Goal: Task Accomplishment & Management: Complete application form

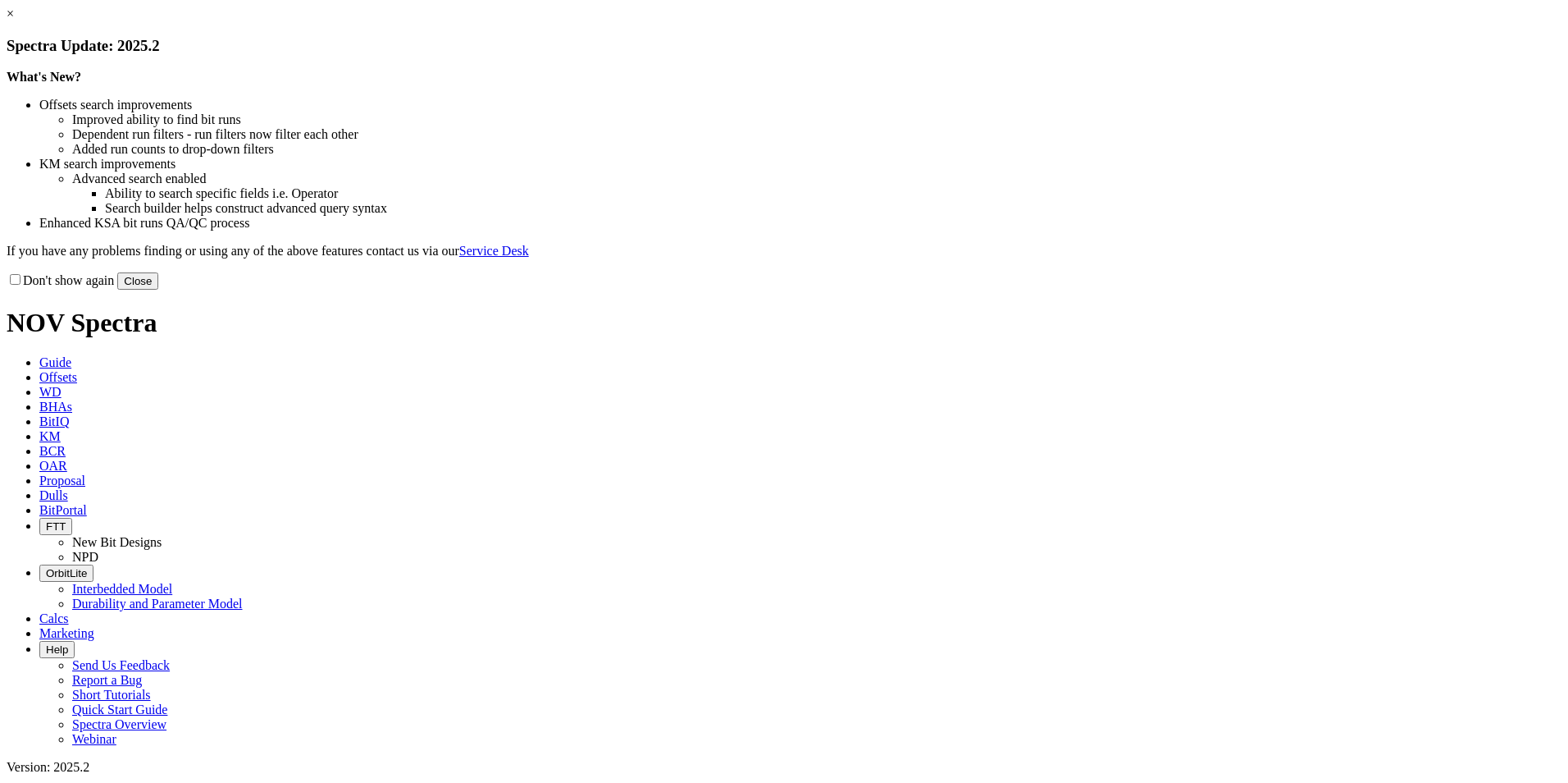
click at [158, 289] on button "Close" at bounding box center [137, 281] width 41 height 17
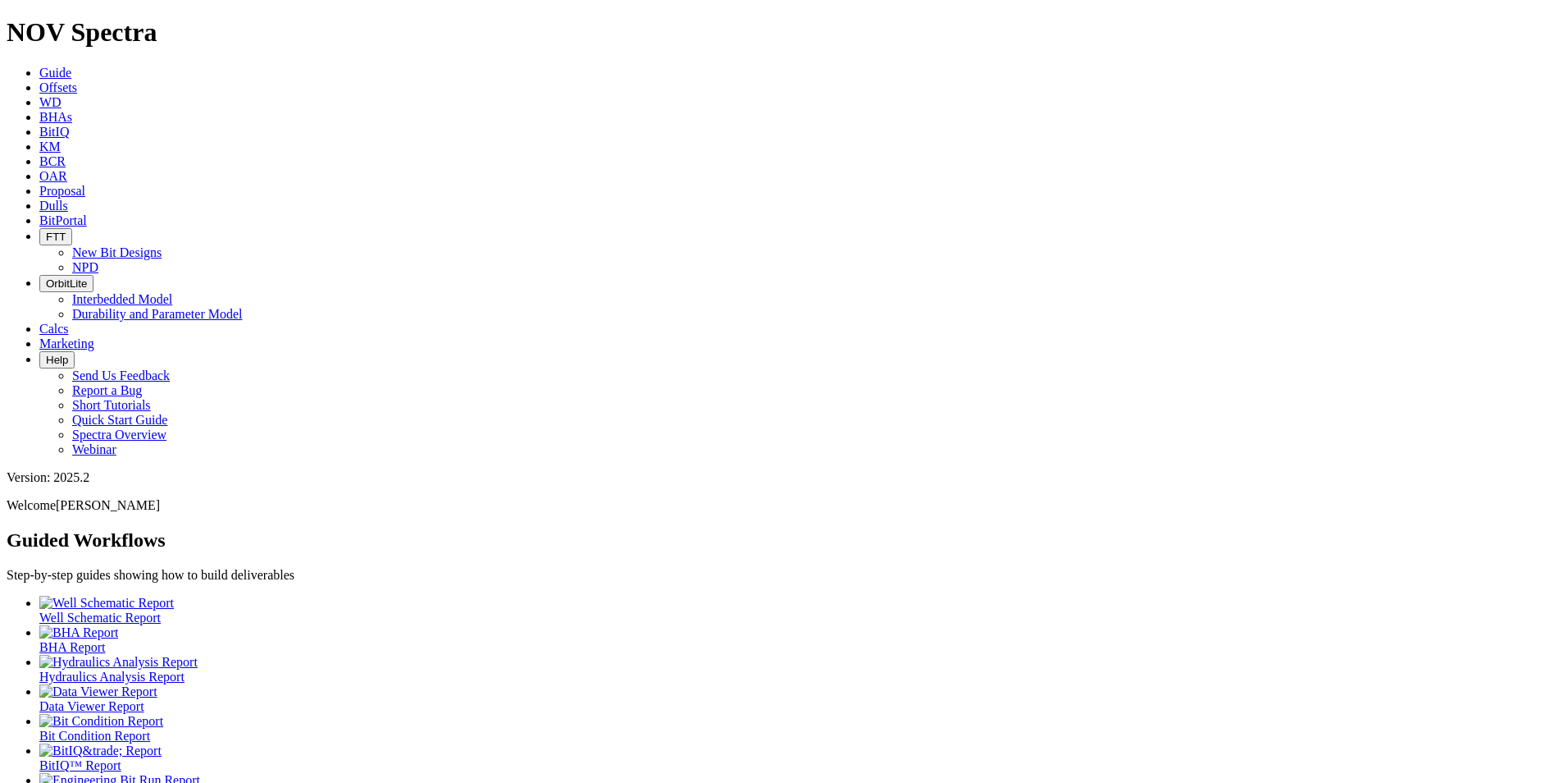
click at [85, 183] on span "Proposal" at bounding box center [62, 190] width 46 height 14
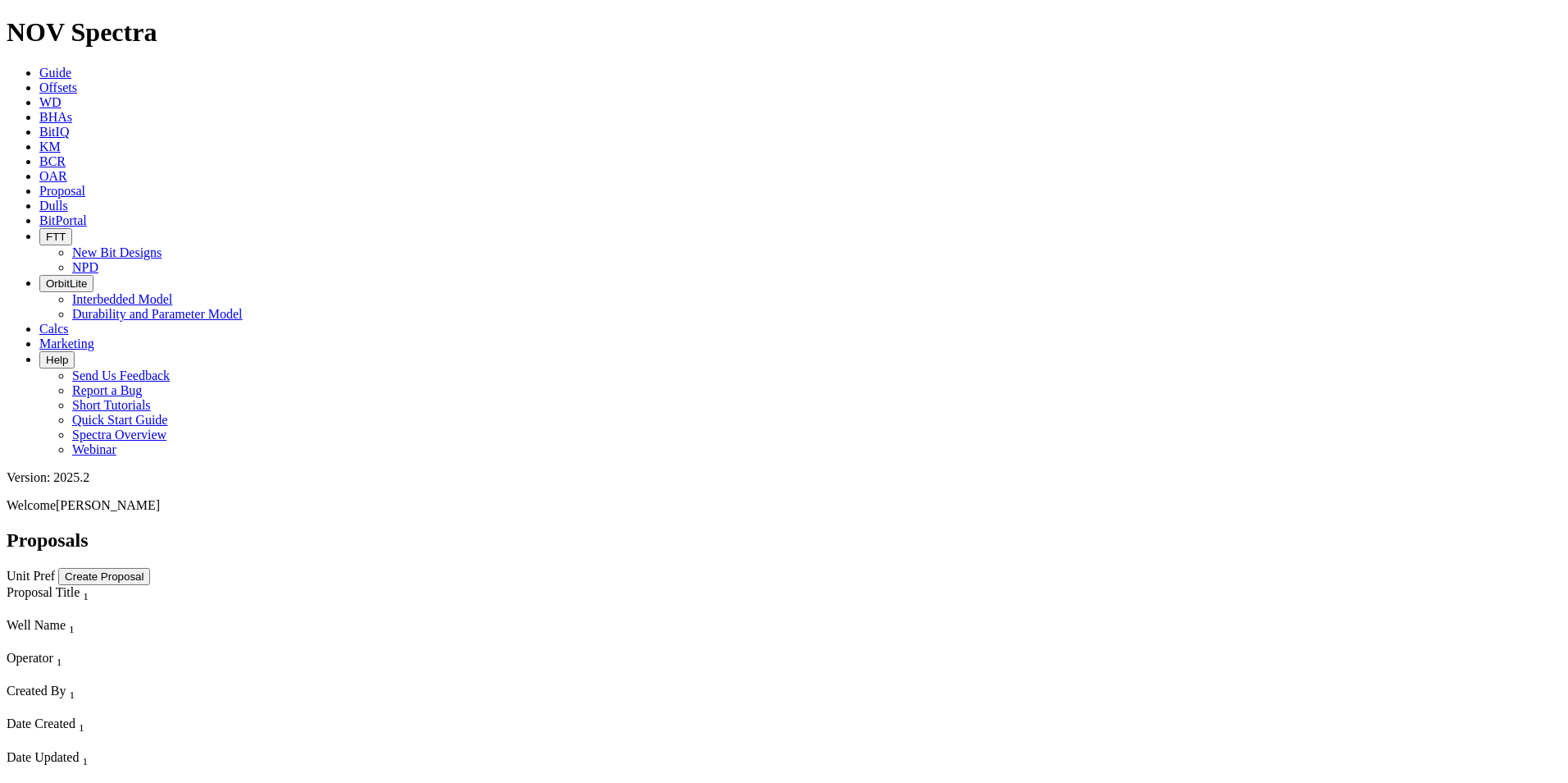
click at [150, 567] on button "Create Proposal" at bounding box center [104, 576] width 92 height 17
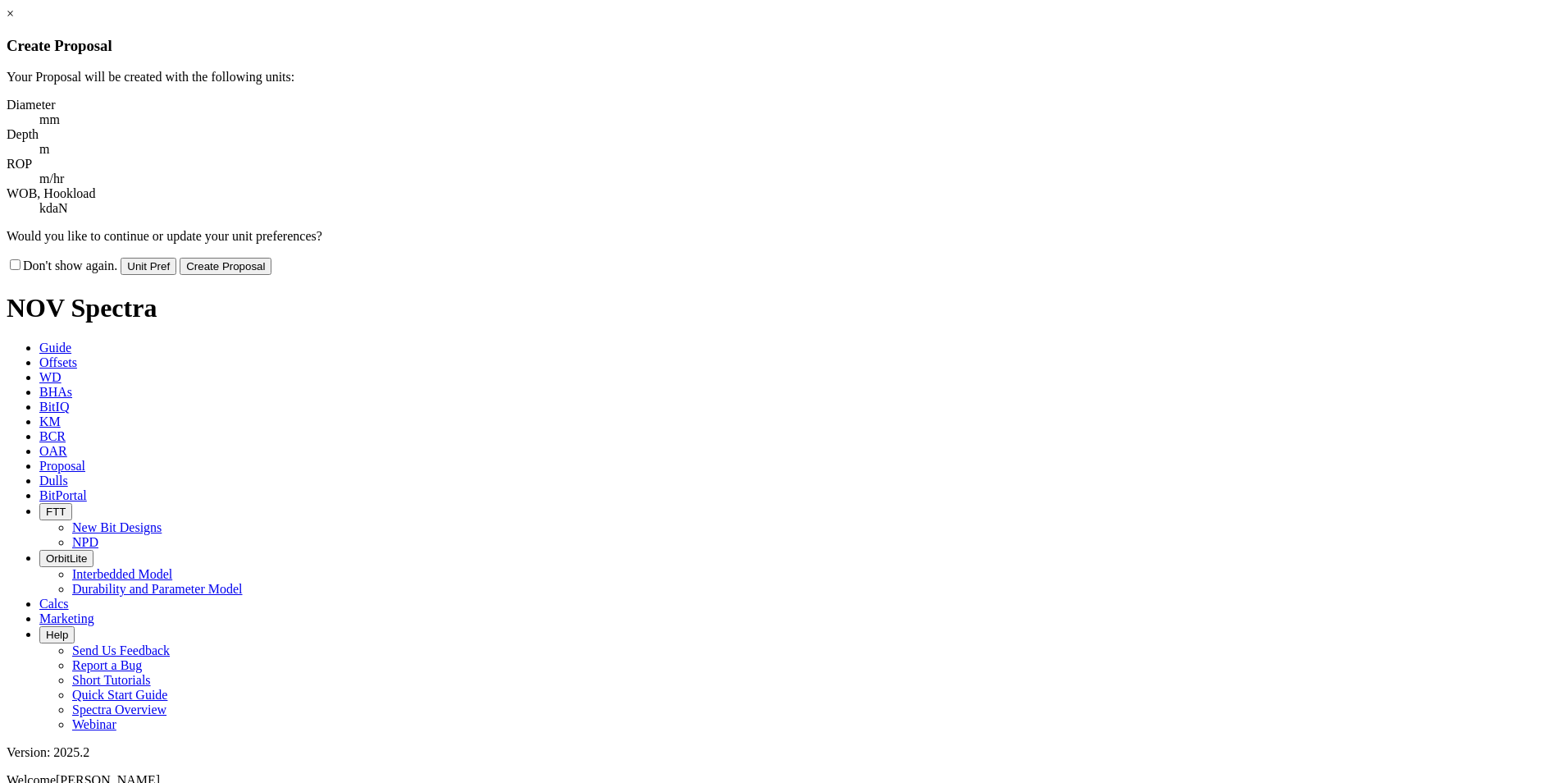
click at [271, 257] on button "Create Proposal" at bounding box center [225, 266] width 92 height 17
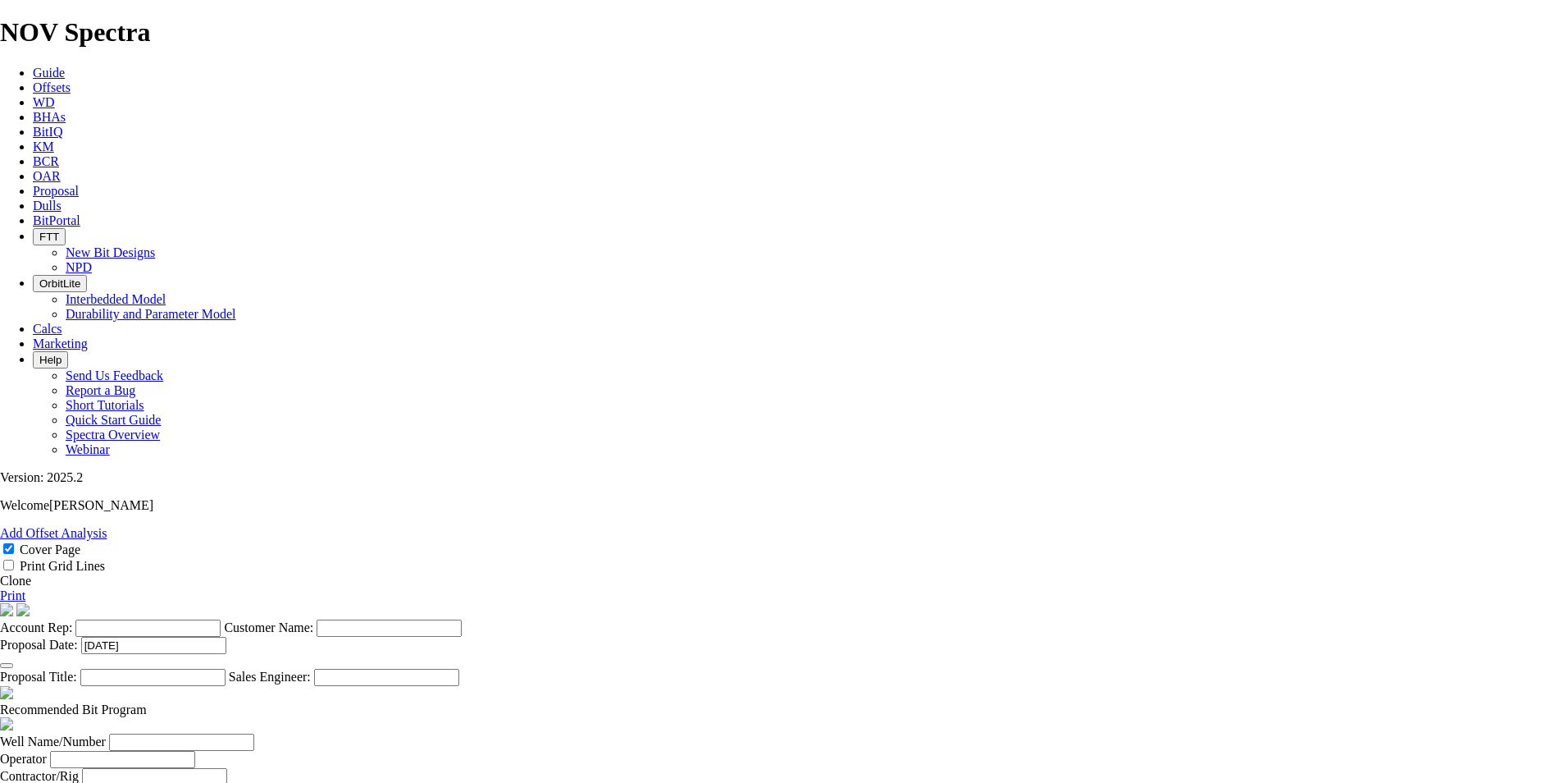
scroll to position [492, 0]
select select "string:Redline"
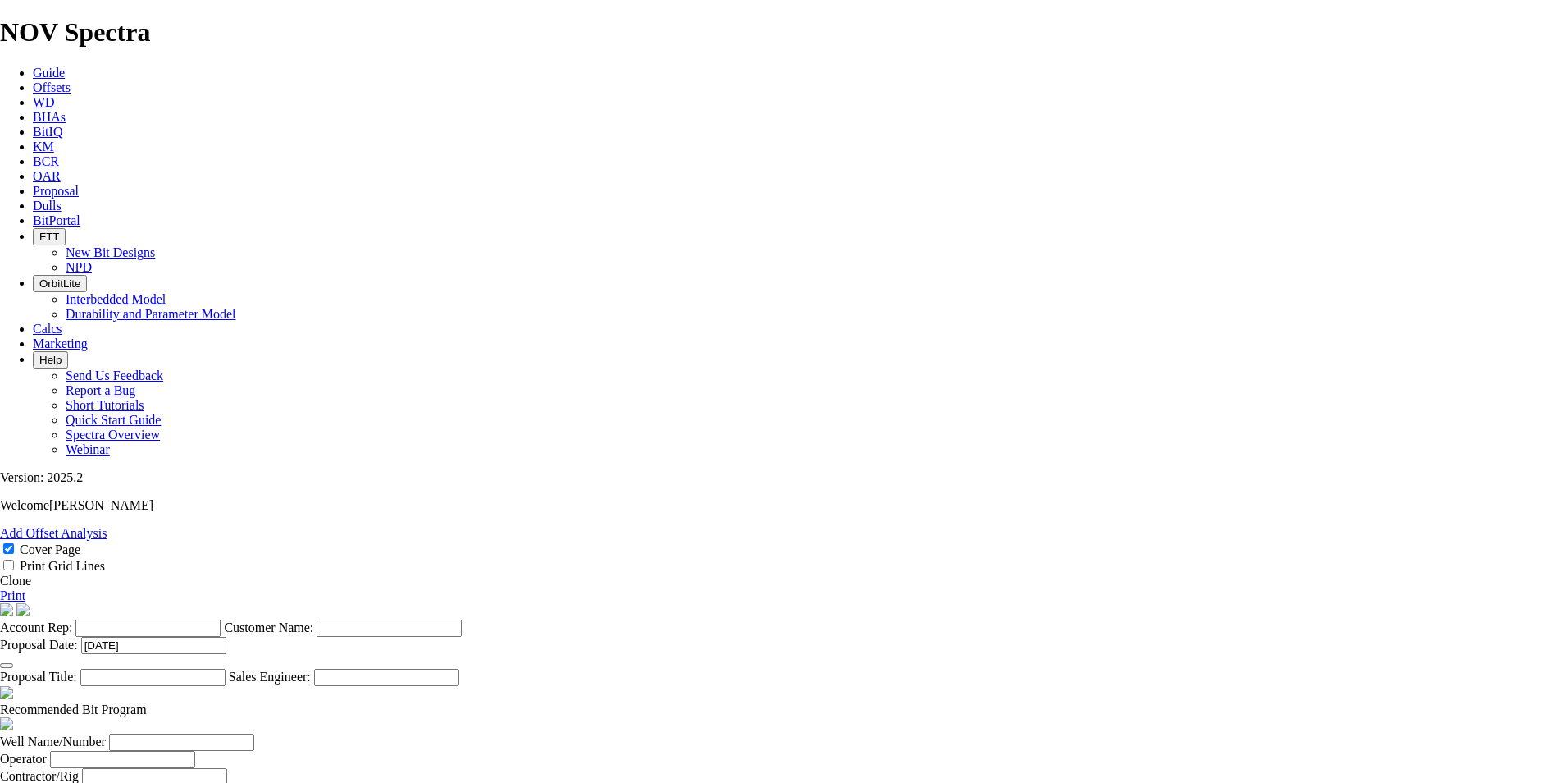
checkbox input "false"
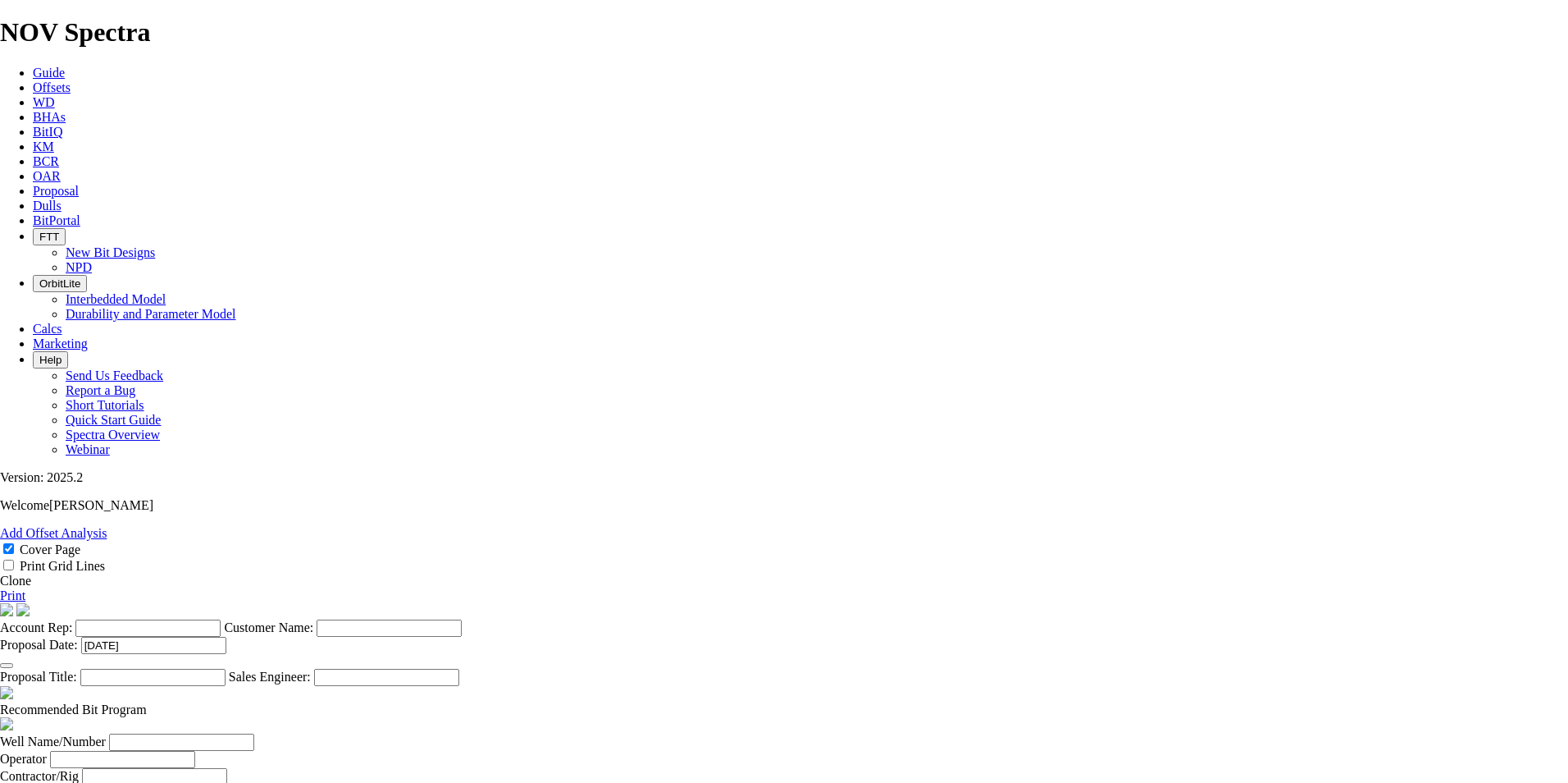
checkbox input "false"
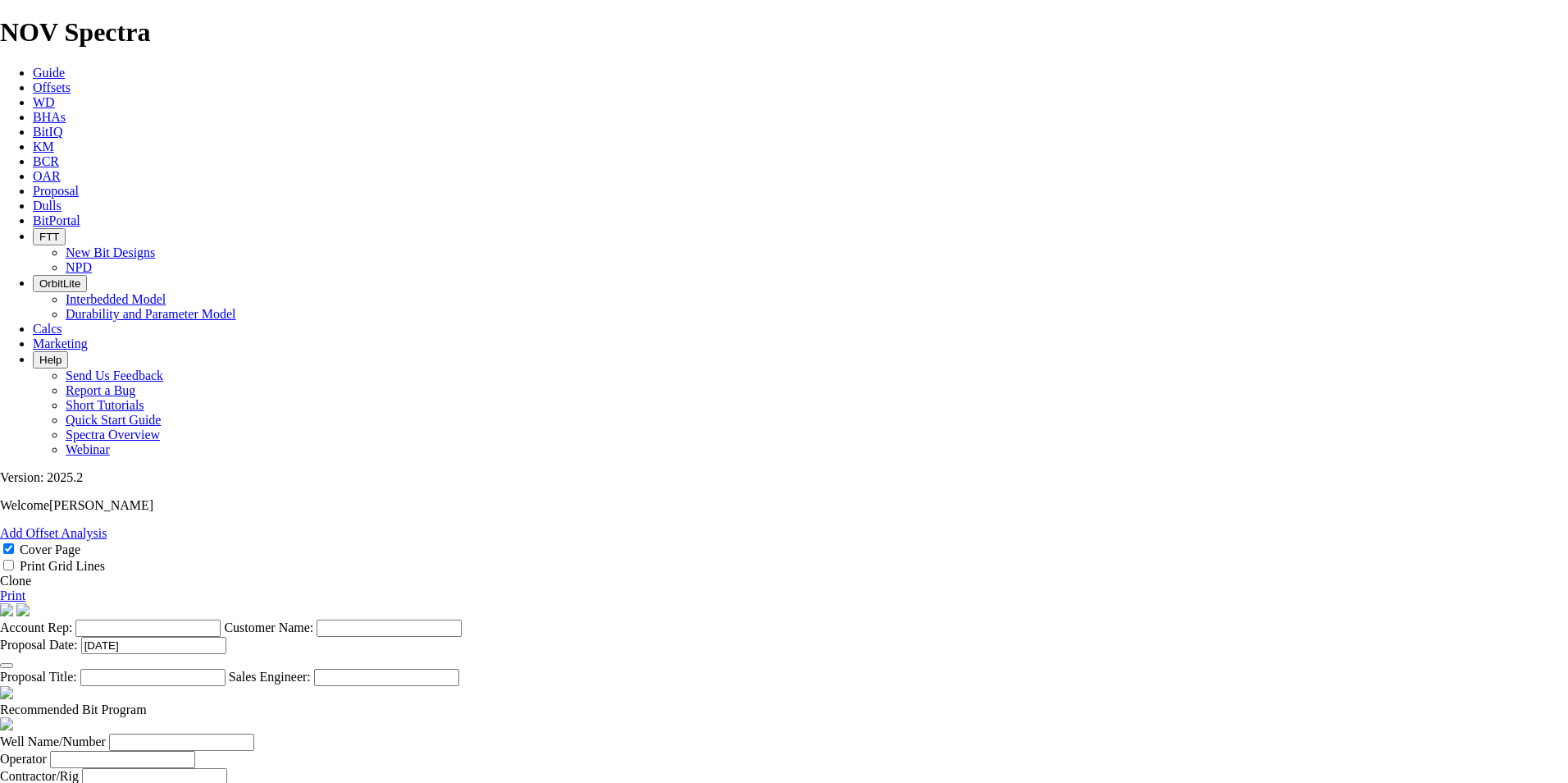
checkbox input "false"
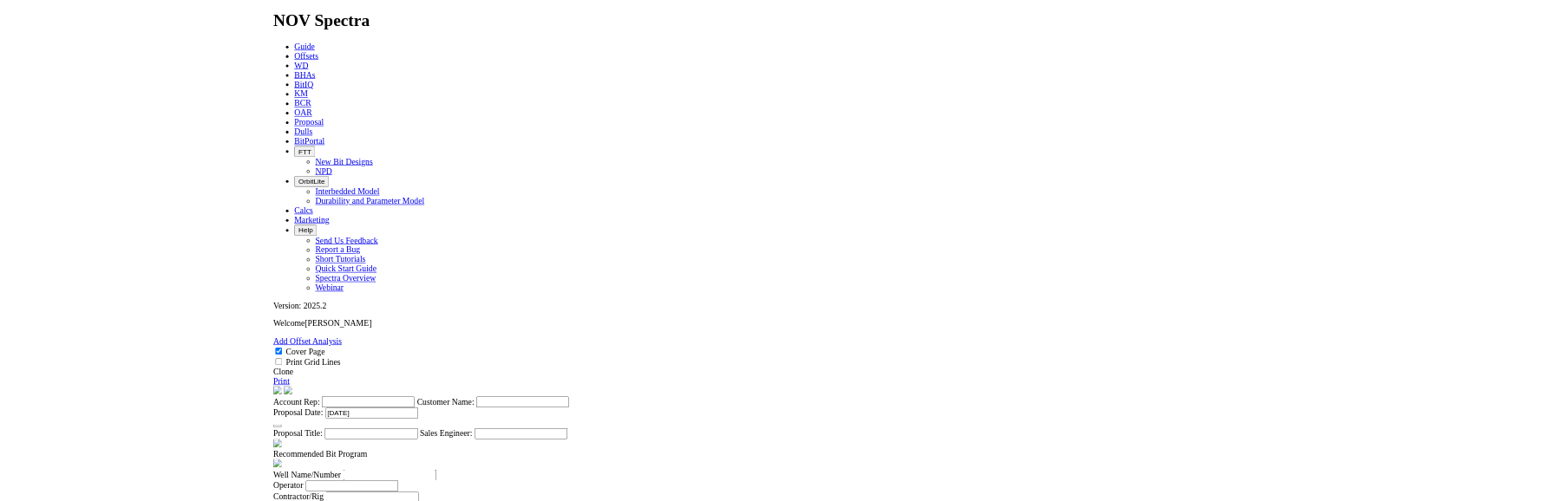
scroll to position [260, 0]
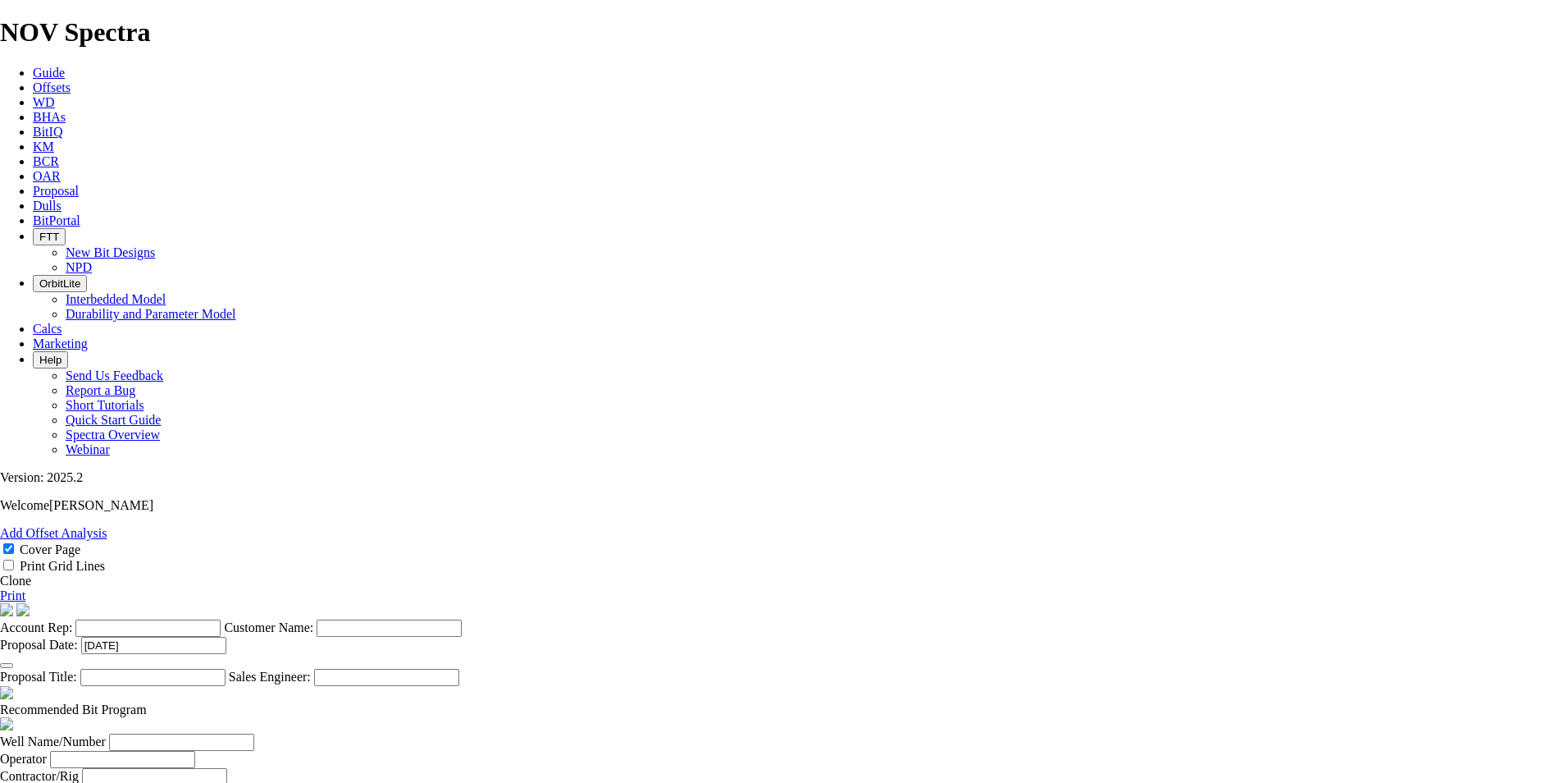
click at [220, 619] on input "Account Rep:" at bounding box center [148, 628] width 146 height 17
type input "[PERSON_NAME]"
type input "TOURMALINE OIL"
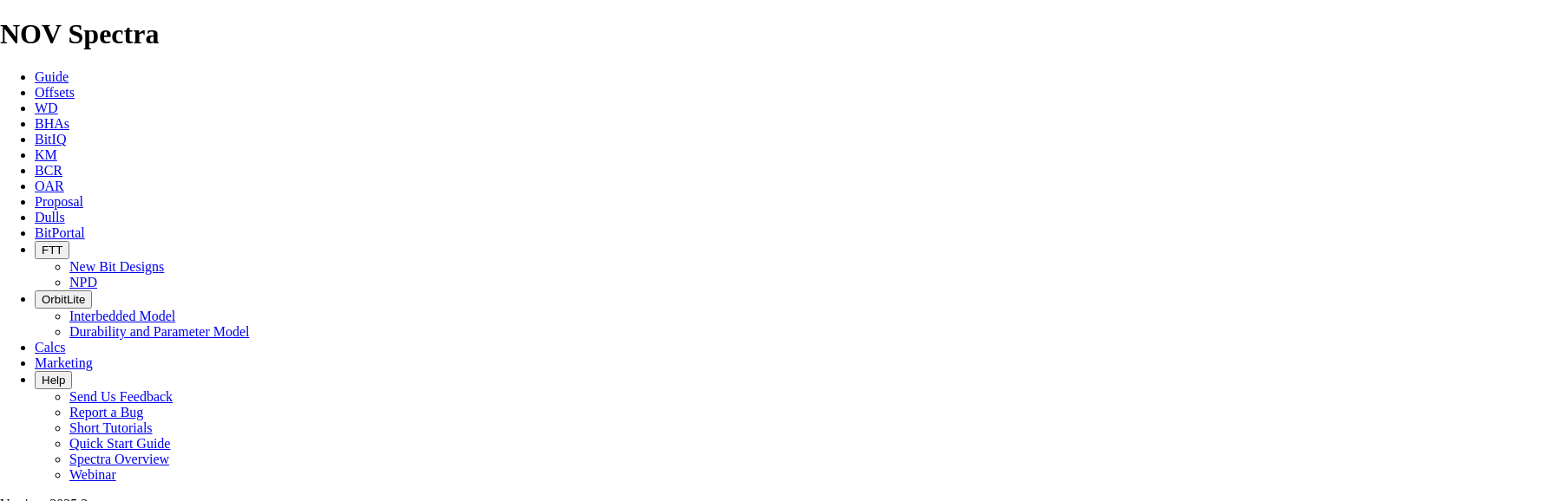
scroll to position [520, 0]
drag, startPoint x: 817, startPoint y: 141, endPoint x: 733, endPoint y: 141, distance: 84.1
type input "HZ SUNSET C3-10-079-18W6 (4 [PERSON_NAME])"
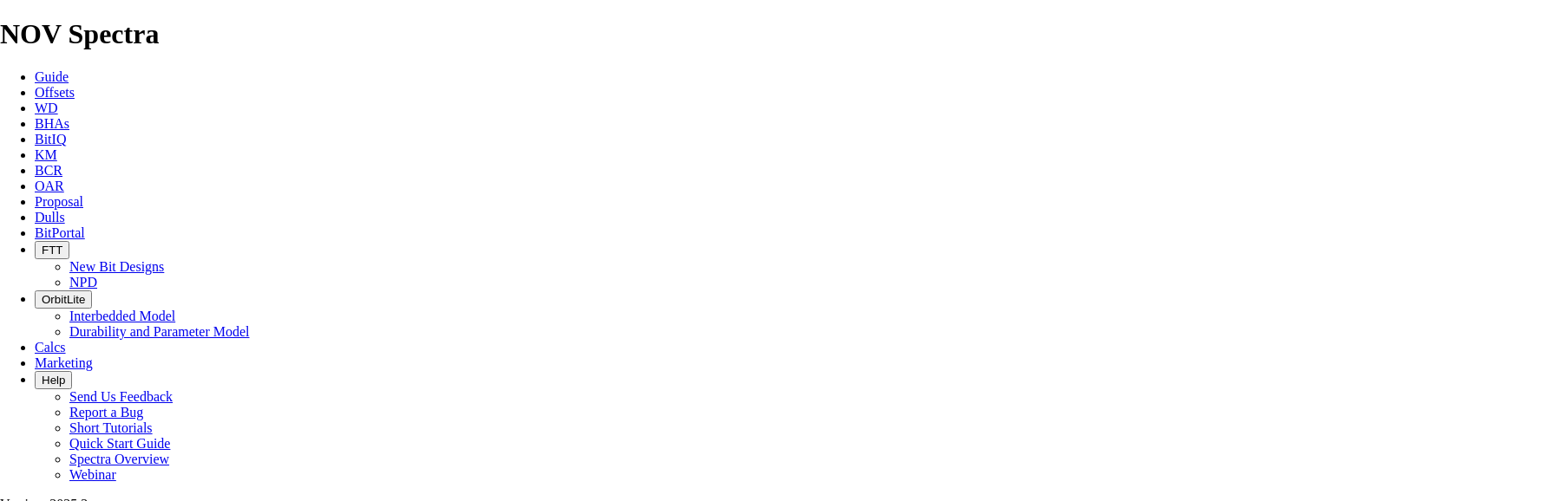
paste input "C3-10-079-18W6"
type input "C3-10-079-18W6"
type input "TOURMALINE OIL"
type input "PRECISION 538"
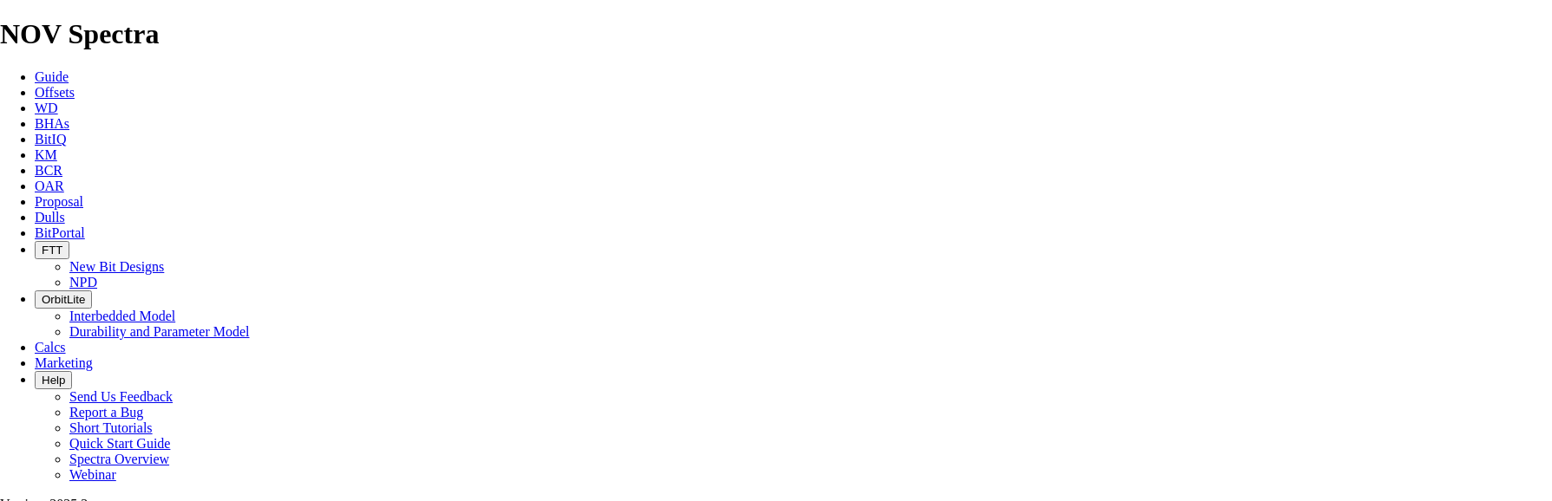
type input "[PERSON_NAME]"
select select "field"
type input "SUNSET"
select select "location"
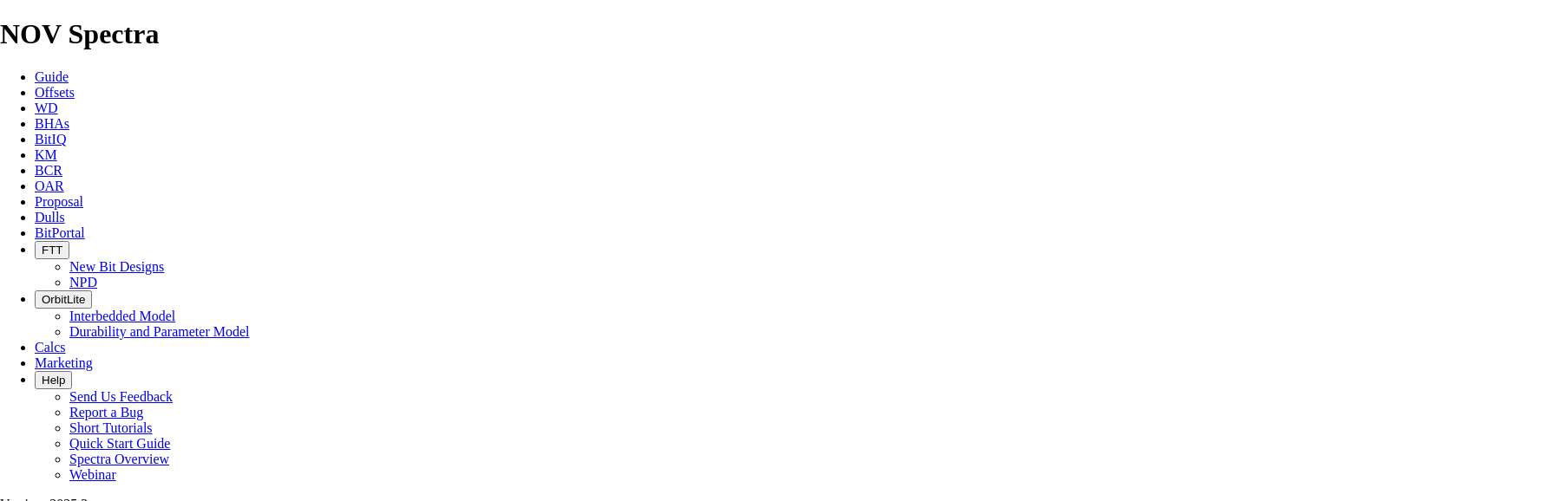
type input "01-02-079-18W6"
select select "province"
type input "[GEOGRAPHIC_DATA]"
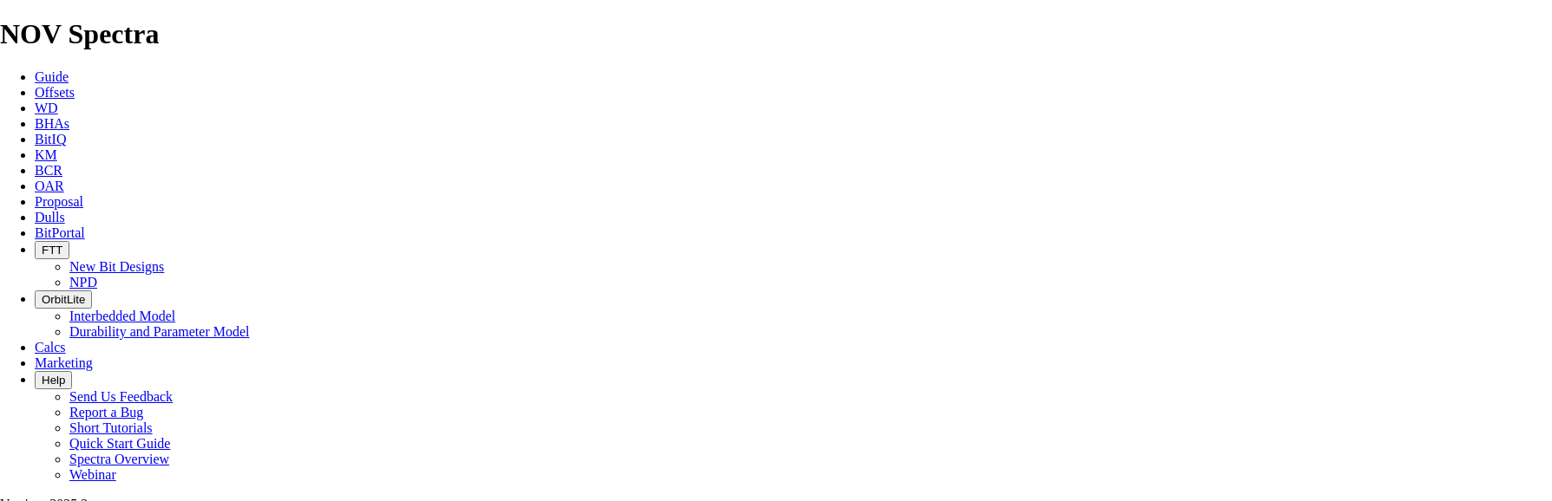
scroll to position [0, 3]
type input "[PERSON_NAME]"
paste input "4034735864"
type input "4034735864"
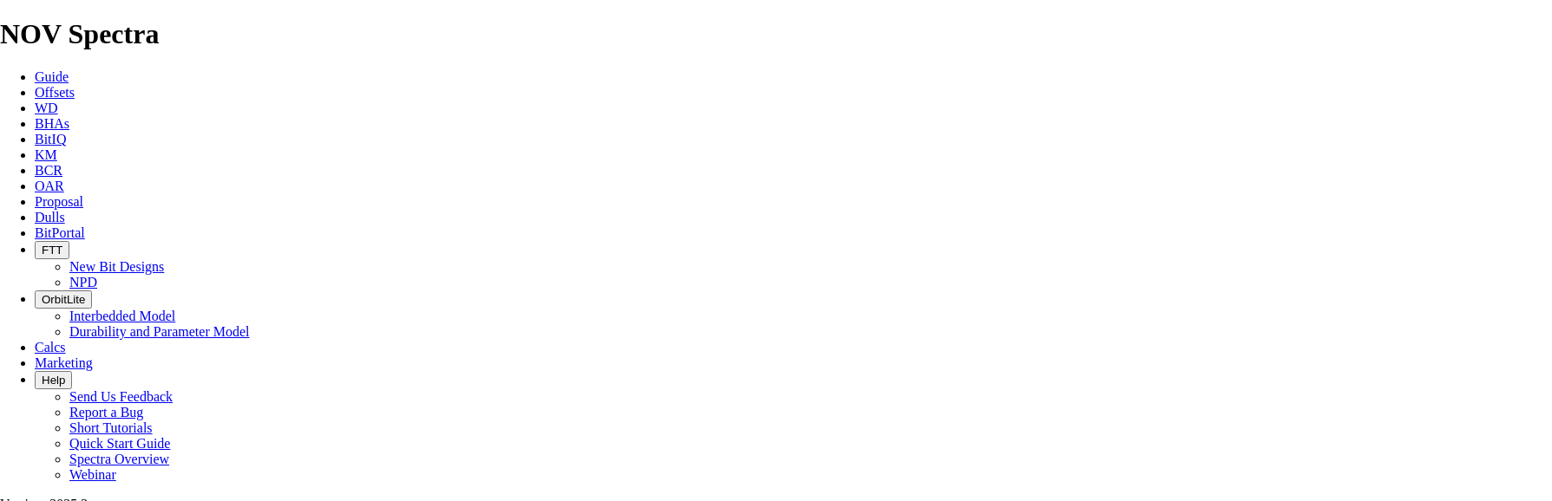
type input "5414"
type input "[PERSON_NAME]"
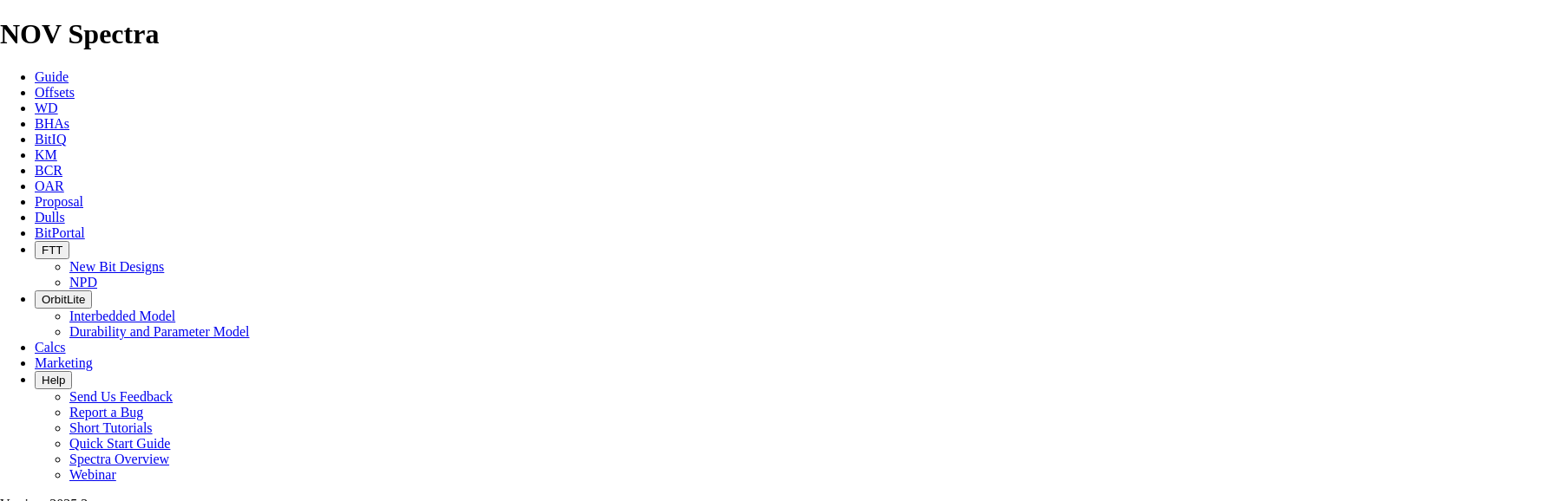
type input "[PHONE_NUMBER]"
type input "[DATE]"
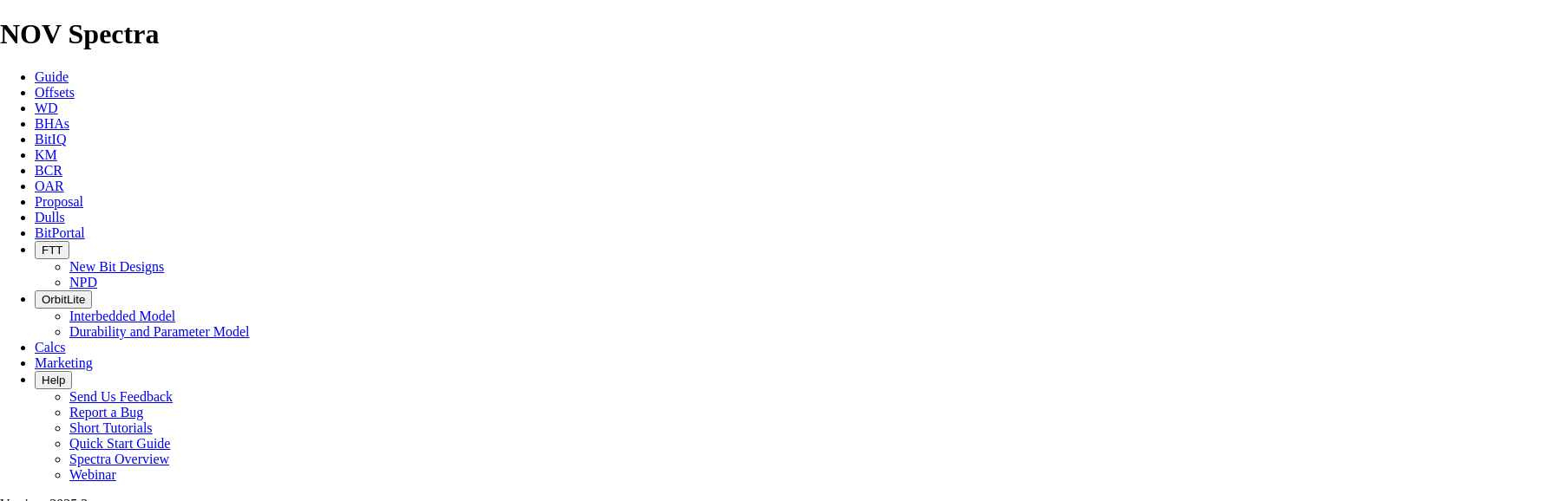
type input "1"
type input "250.8"
type input "610"
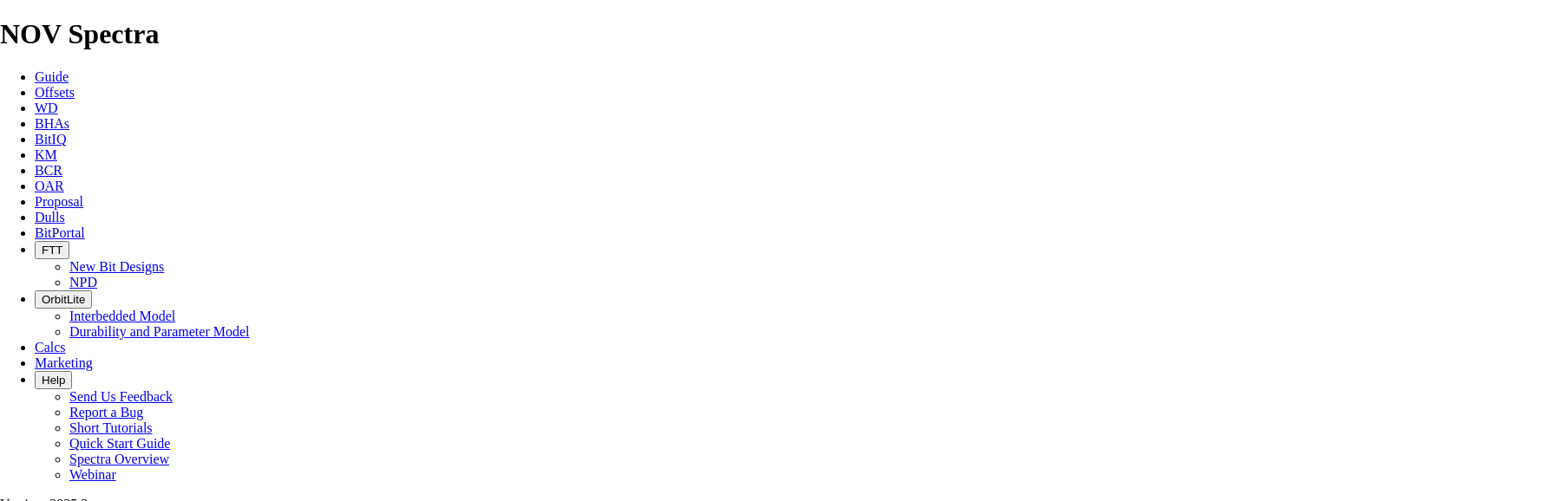
type input "2"
type input "158.8"
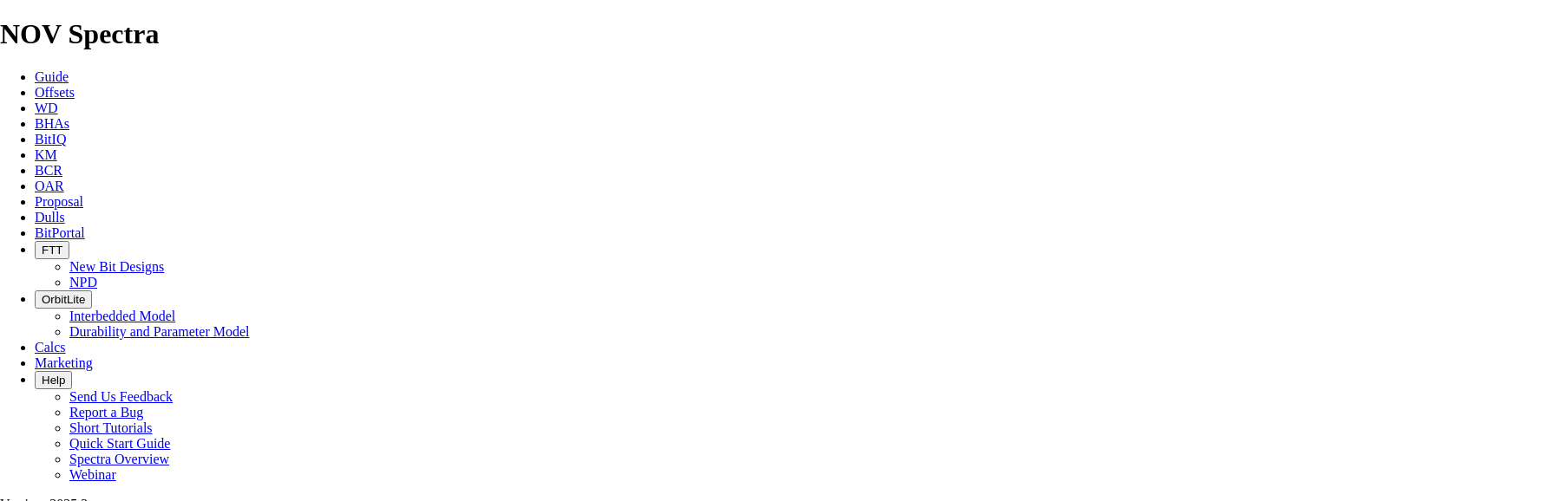
type input "TK59"
type input "TK63-Q1"
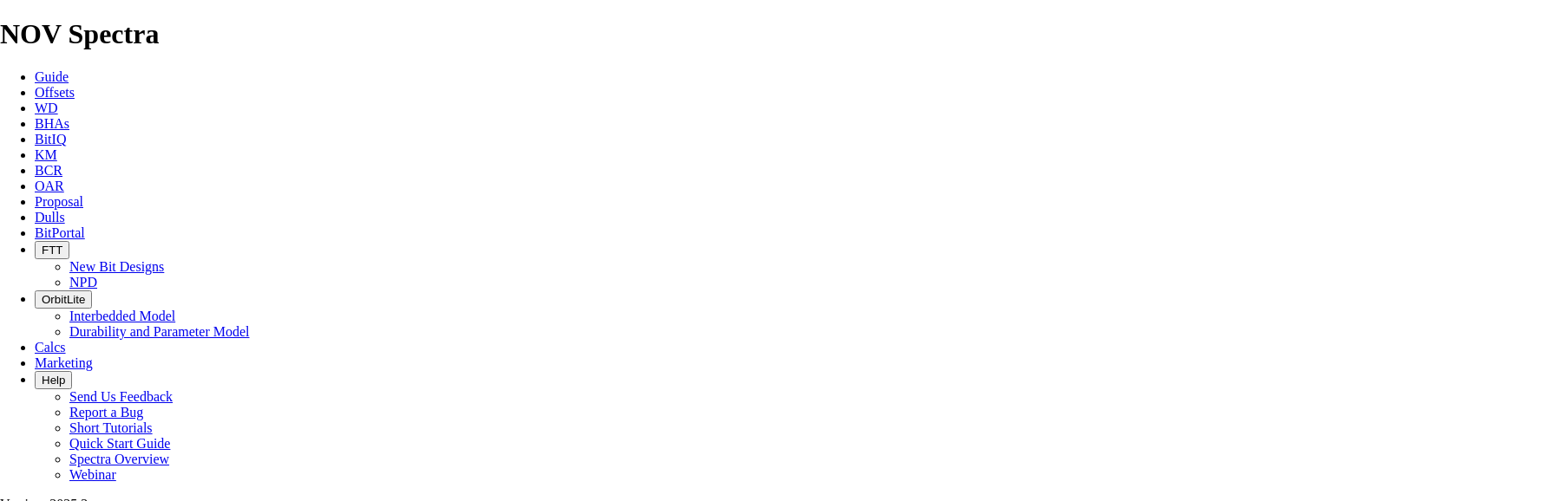
type input "3"
type input "KOP @"
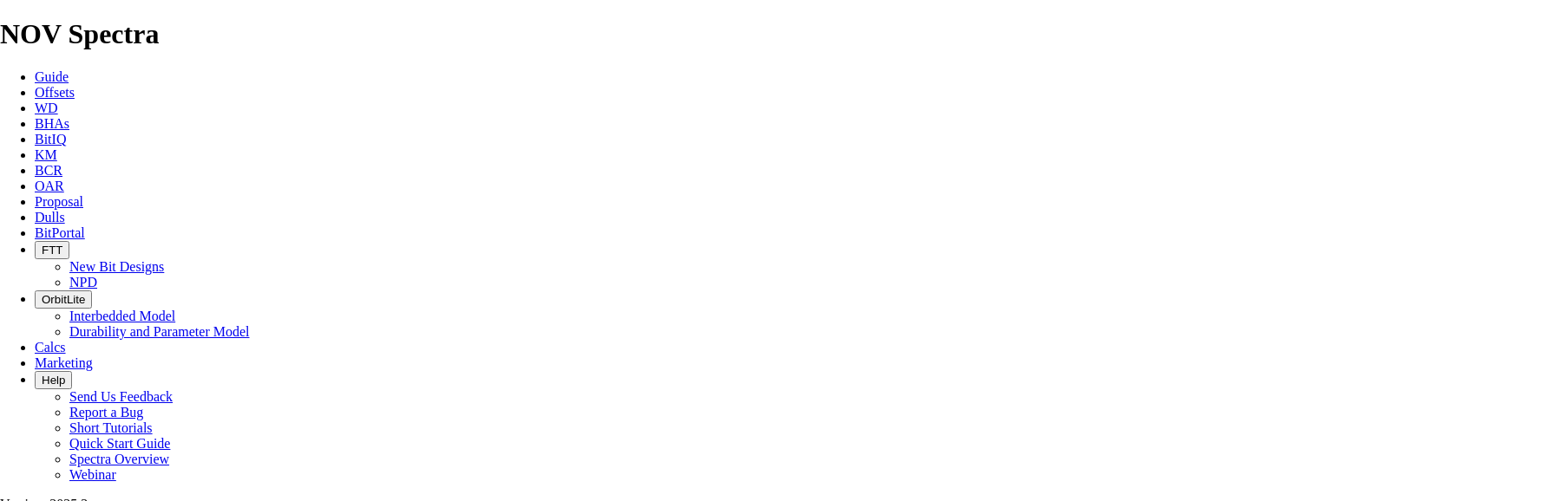
type input "158.8"
type input "TK53-B3"
type input "4"
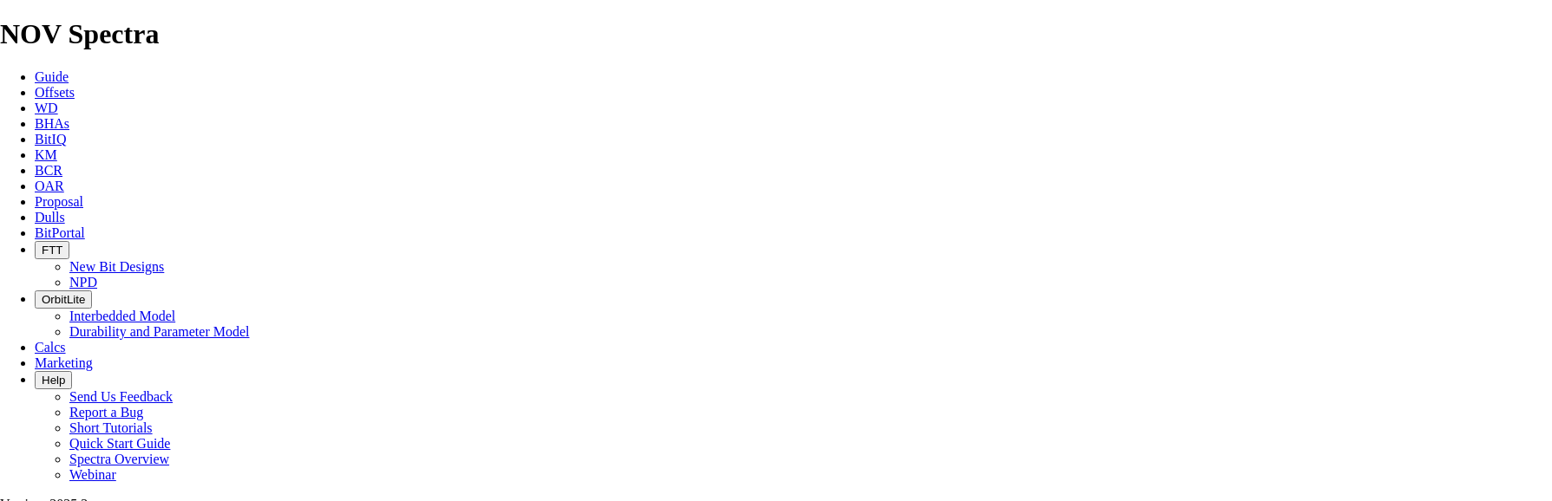
type input "158.8"
type input "TK53-T1"
type input "KOP @ 2137.91"
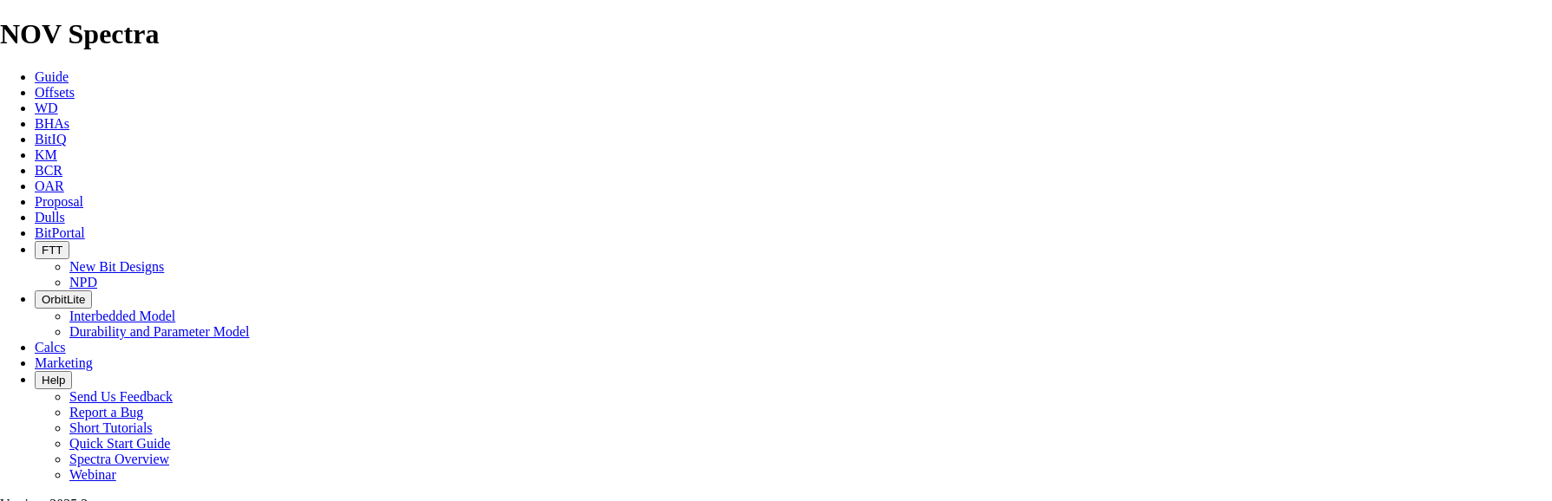
type input "2138"
type input "2625"
type input "5061"
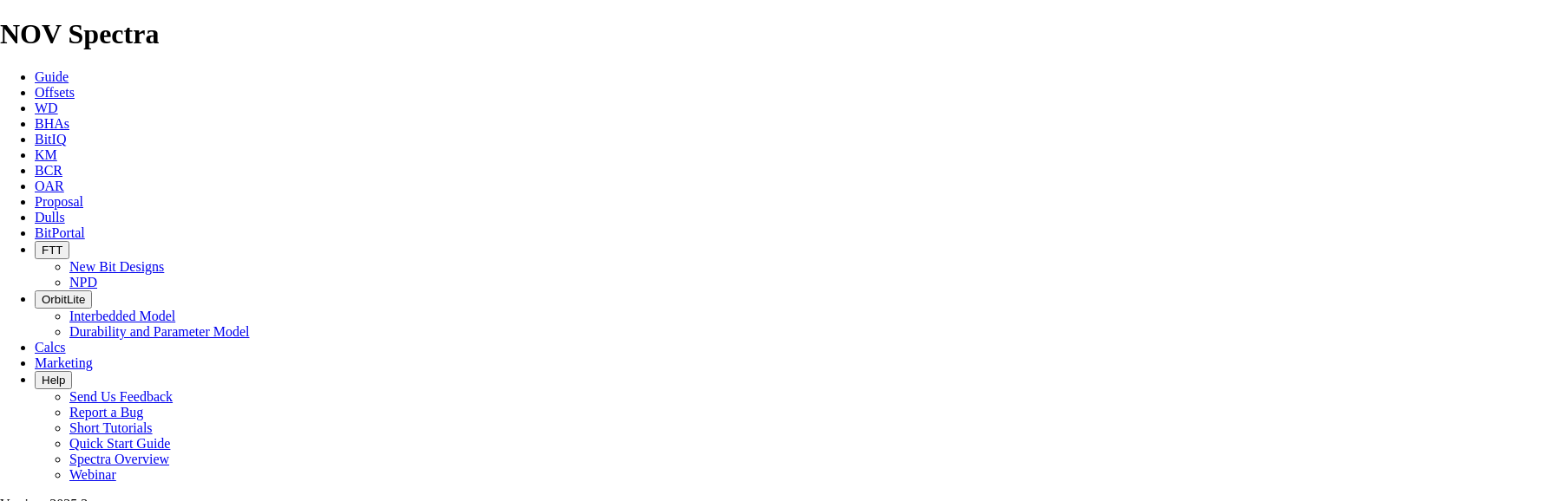
type input "60"
type input "15"
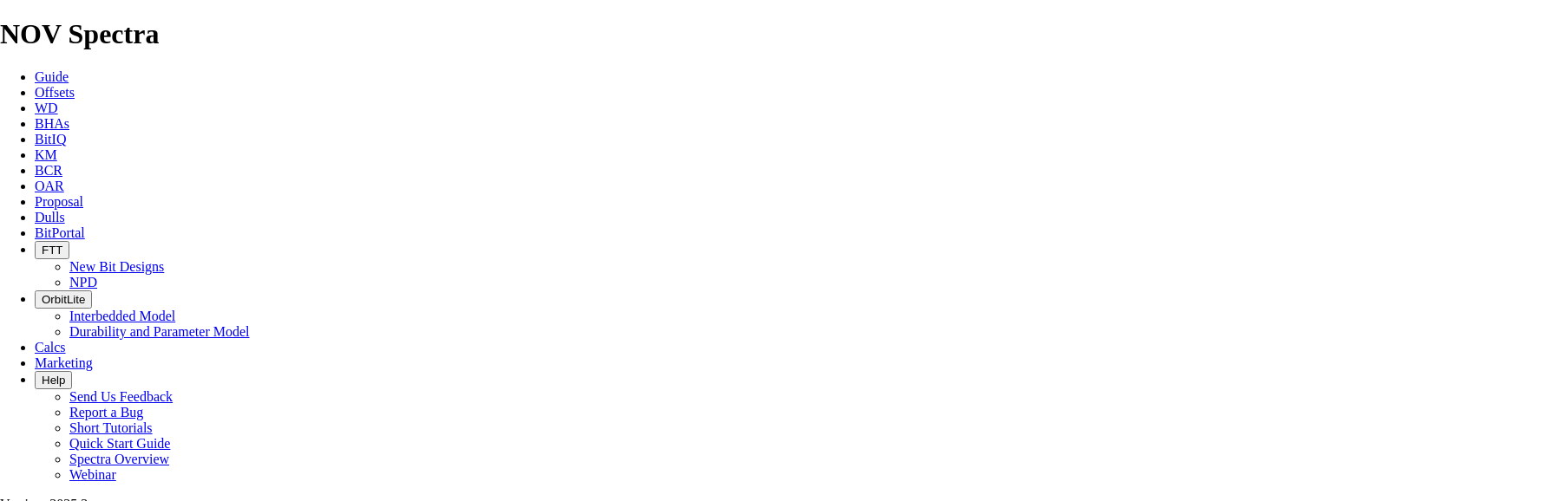
type input "70"
type input "1528"
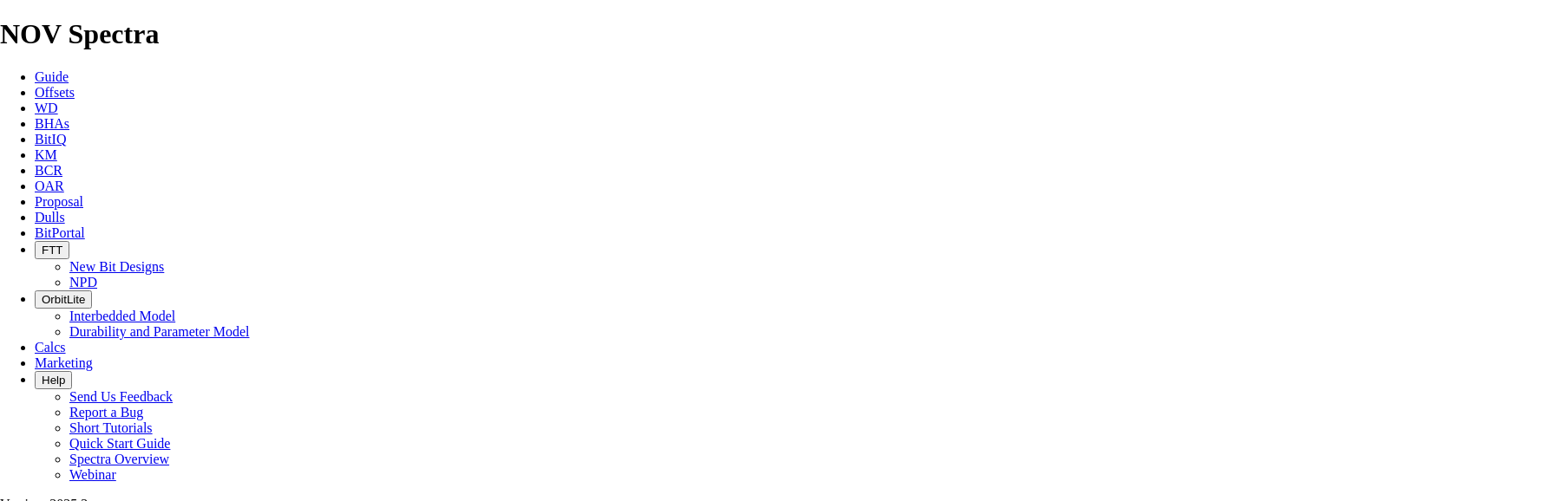
scroll to position [0, 12]
drag, startPoint x: 836, startPoint y: 373, endPoint x: 1123, endPoint y: 357, distance: 287.6
type input "25.4667"
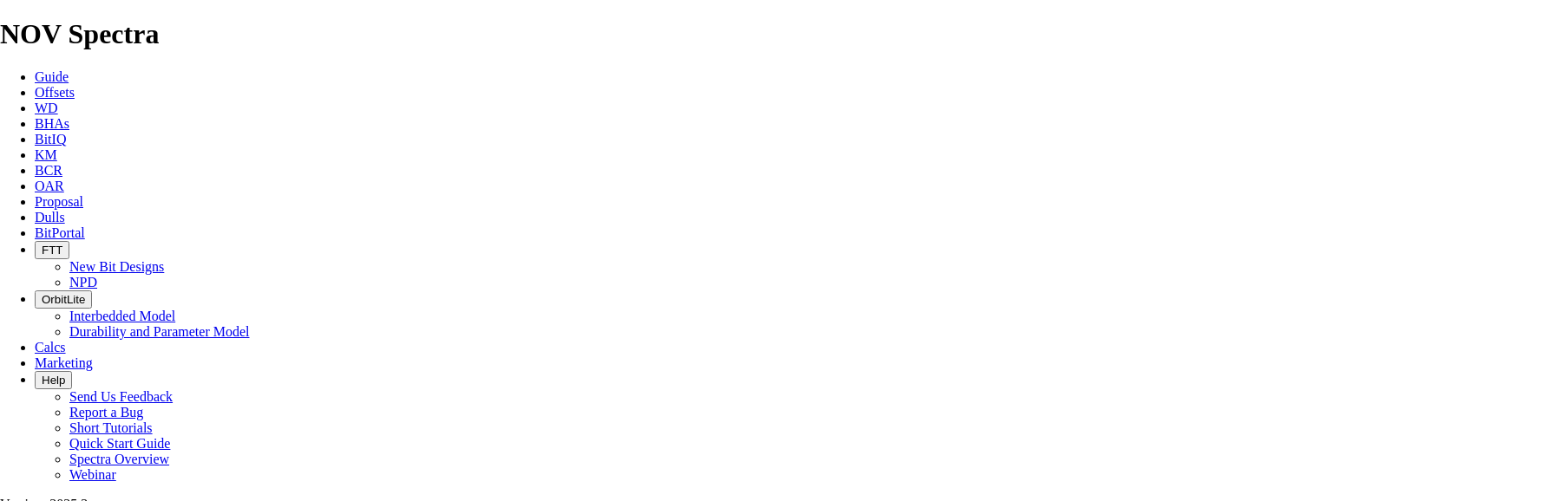
type input "487"
drag, startPoint x: 836, startPoint y: 419, endPoint x: 1129, endPoint y: 406, distance: 292.6
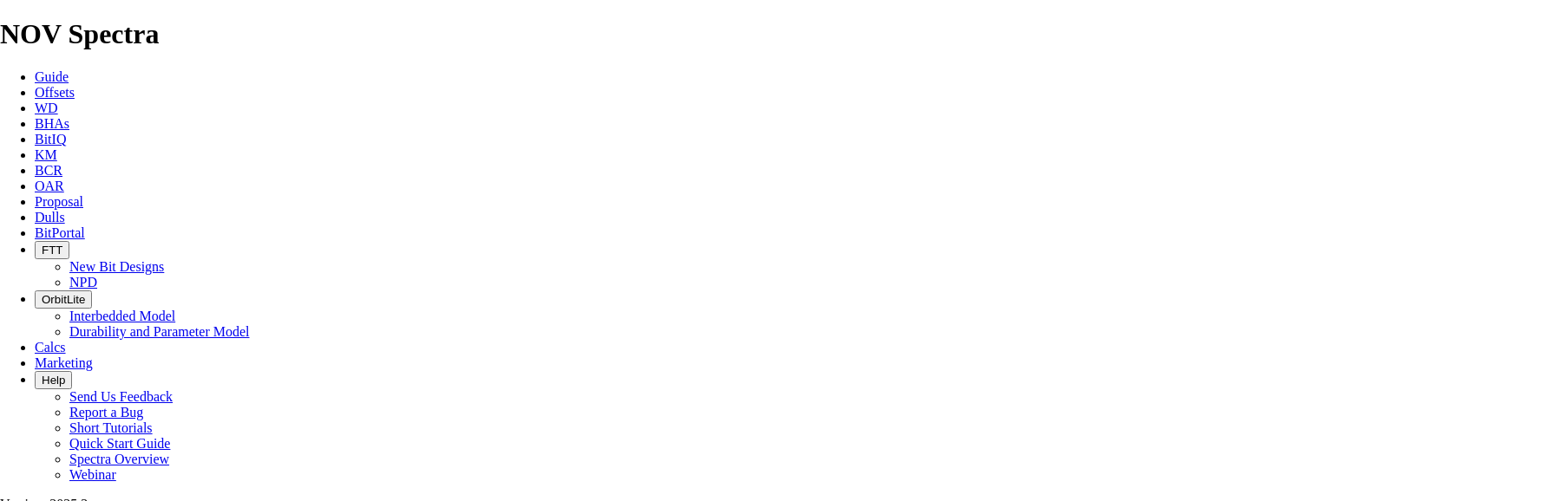
scroll to position [0, 0]
type input "32.4667"
type input "2436"
type input "34.8"
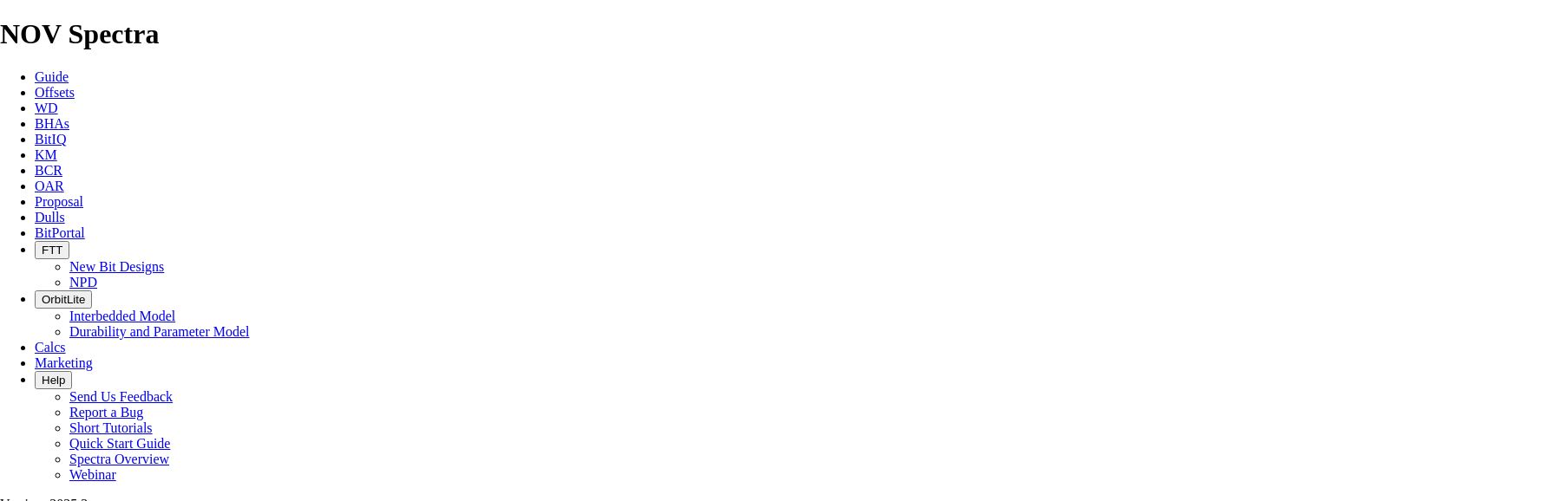
type input "100"
type input "610"
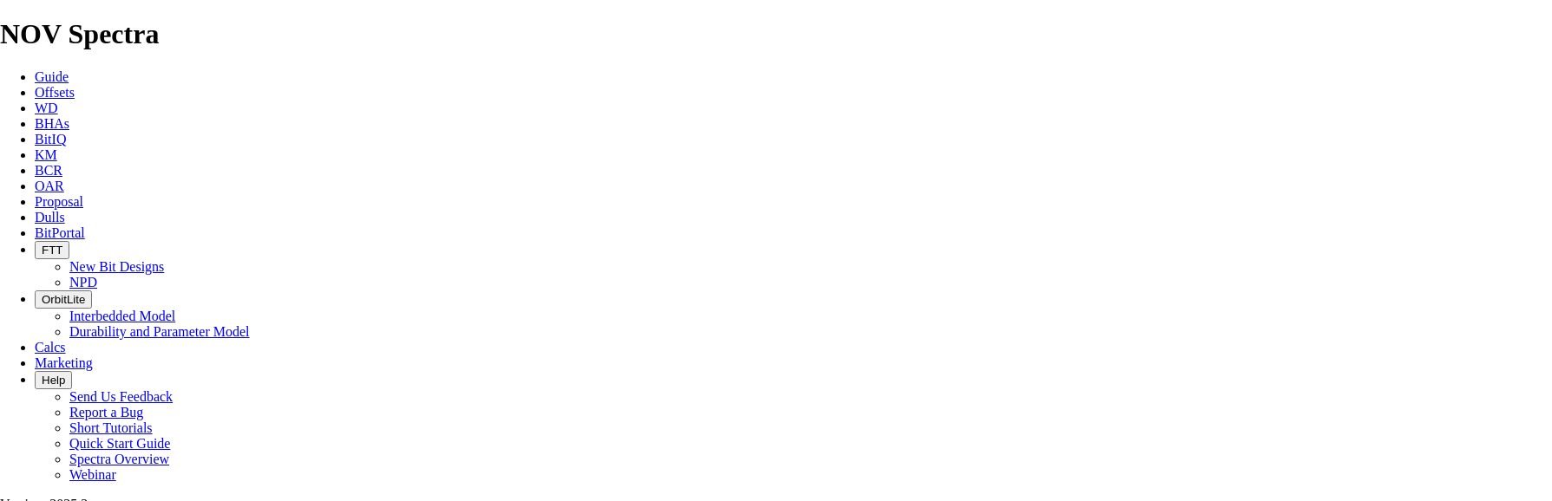
type input "7500"
type input "19000"
type input "28750"
drag, startPoint x: 1064, startPoint y: 370, endPoint x: 985, endPoint y: 381, distance: 78.8
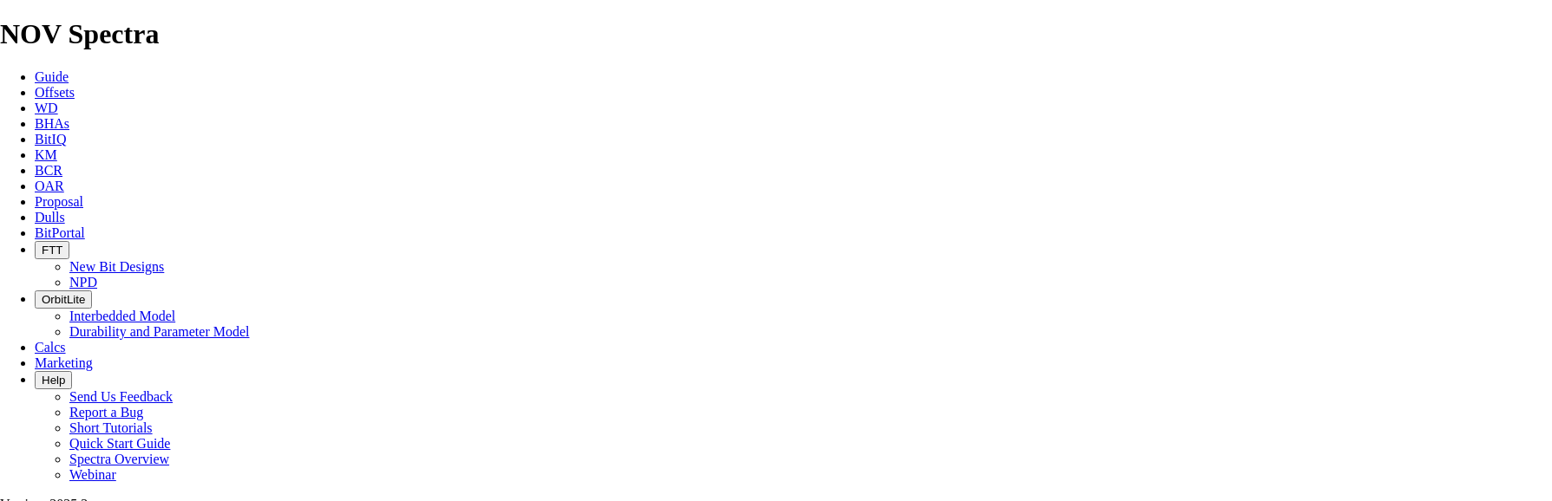
type input "17000"
type input "23000"
type input "17000"
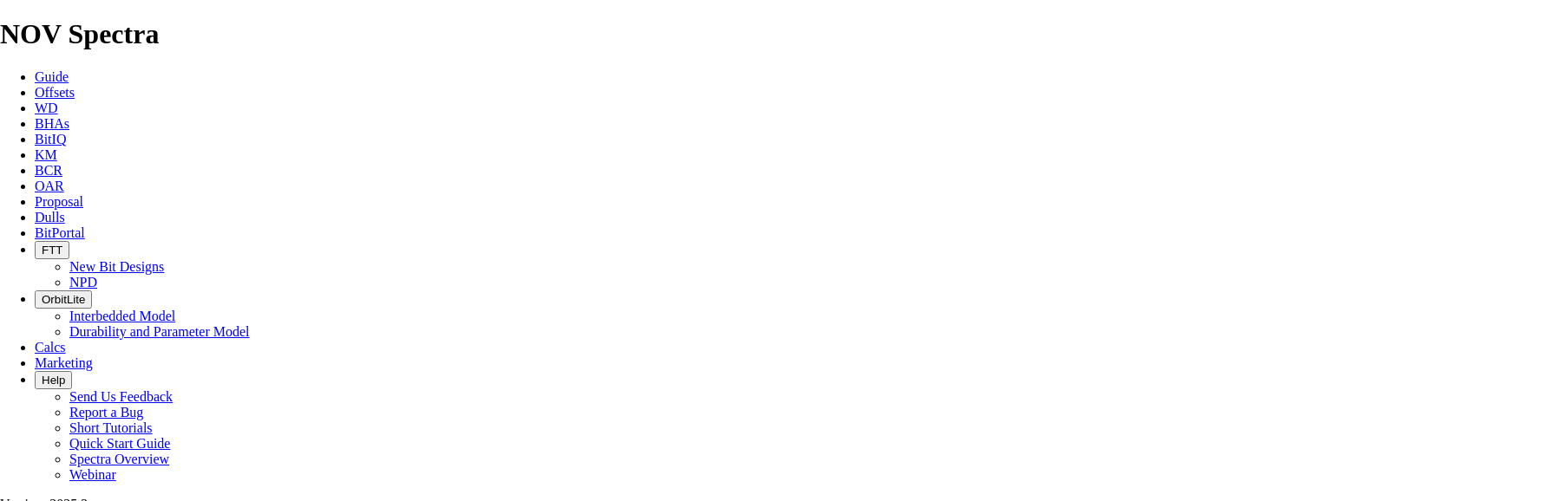
type input "23000"
type input "17000"
type input "23000"
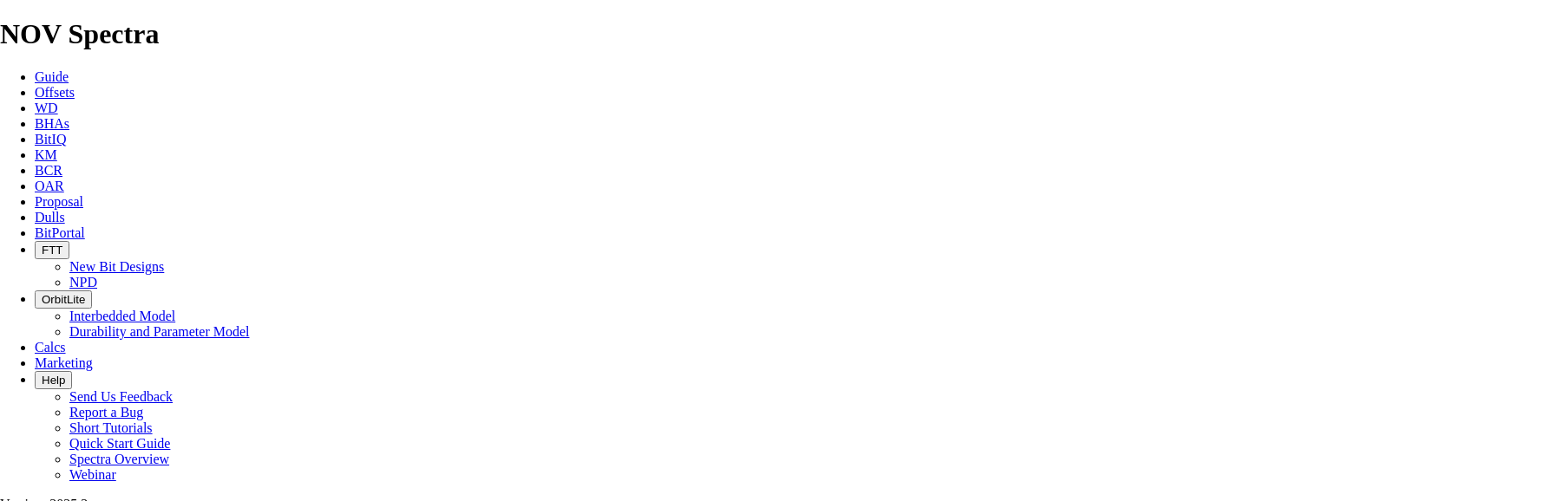
type input "TKC63-Q1"
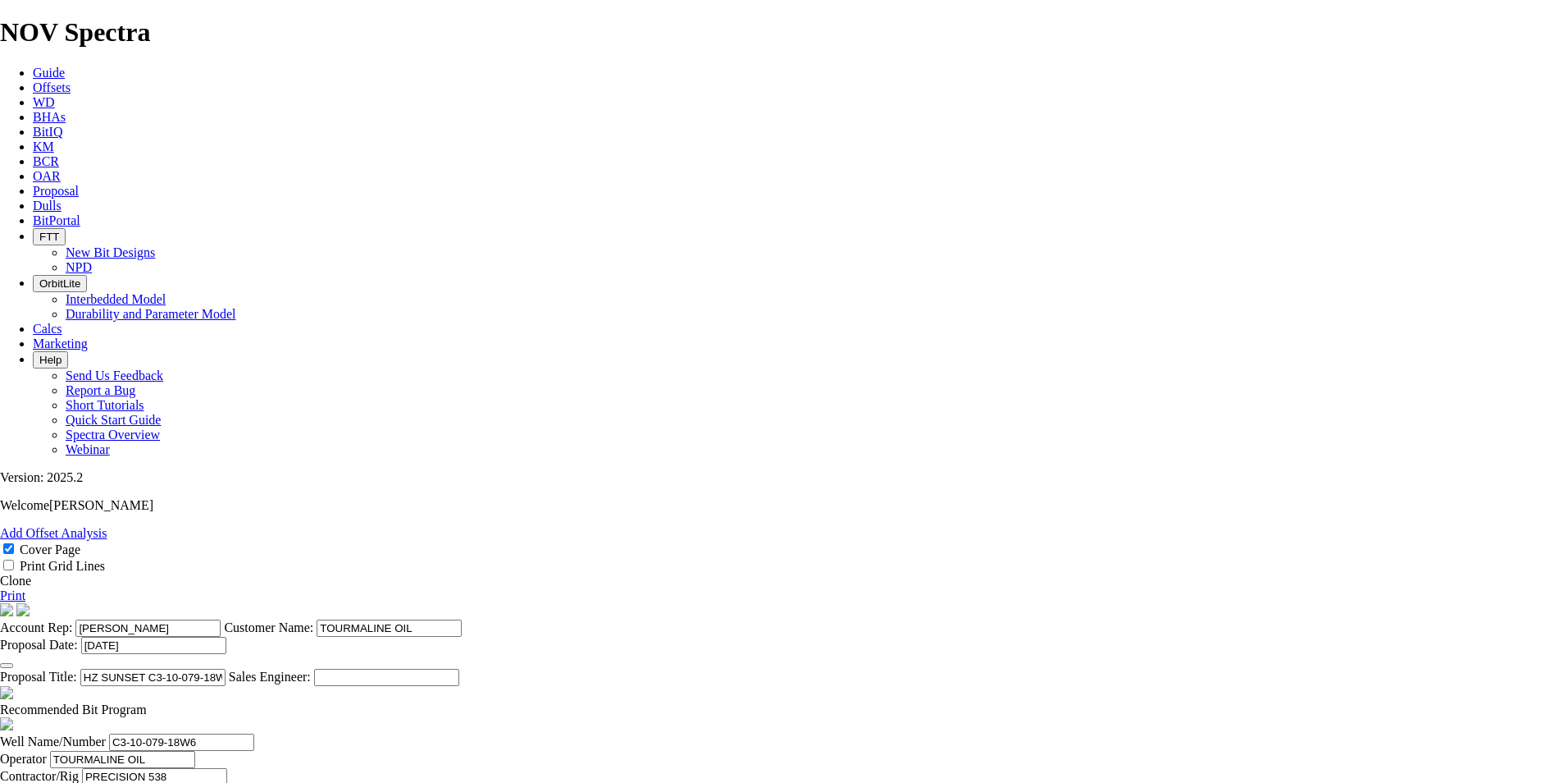
type textarea "THE BIT RECOMMENDATIONS AND PRICING ABOVE ARE APPLICABLE TO ALL [PERSON_NAME] A…"
drag, startPoint x: 1523, startPoint y: 169, endPoint x: 91, endPoint y: 687, distance: 1522.8
click at [26, 588] on link "Print" at bounding box center [12, 595] width 26 height 14
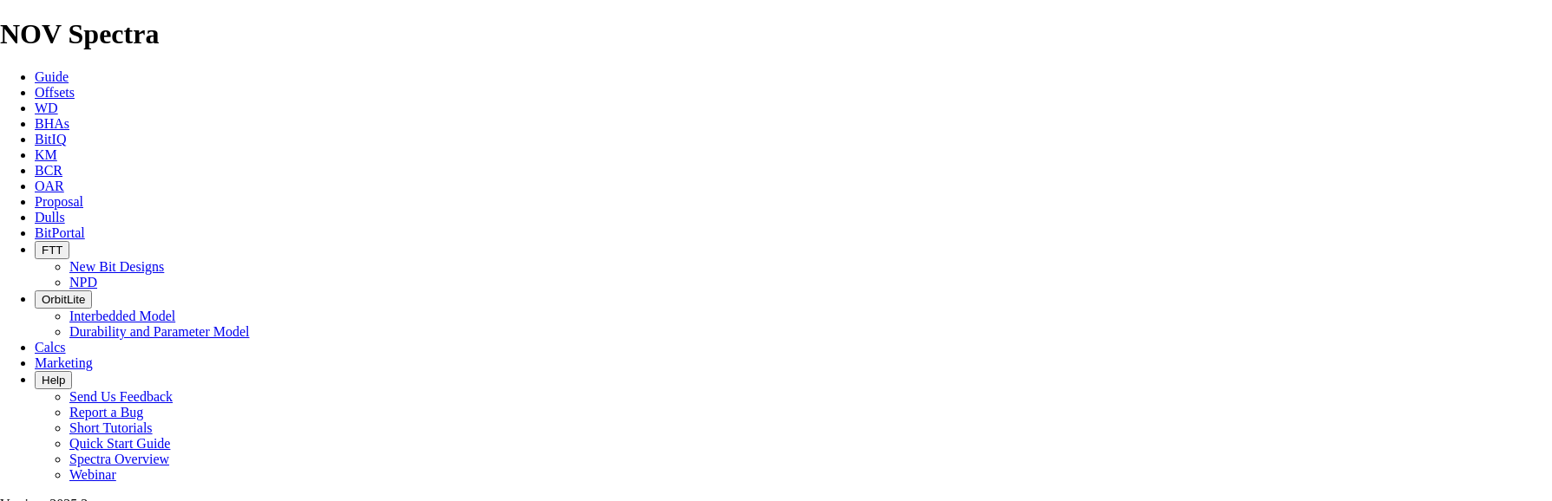
click at [83, 194] on link "Proposal" at bounding box center [59, 201] width 49 height 15
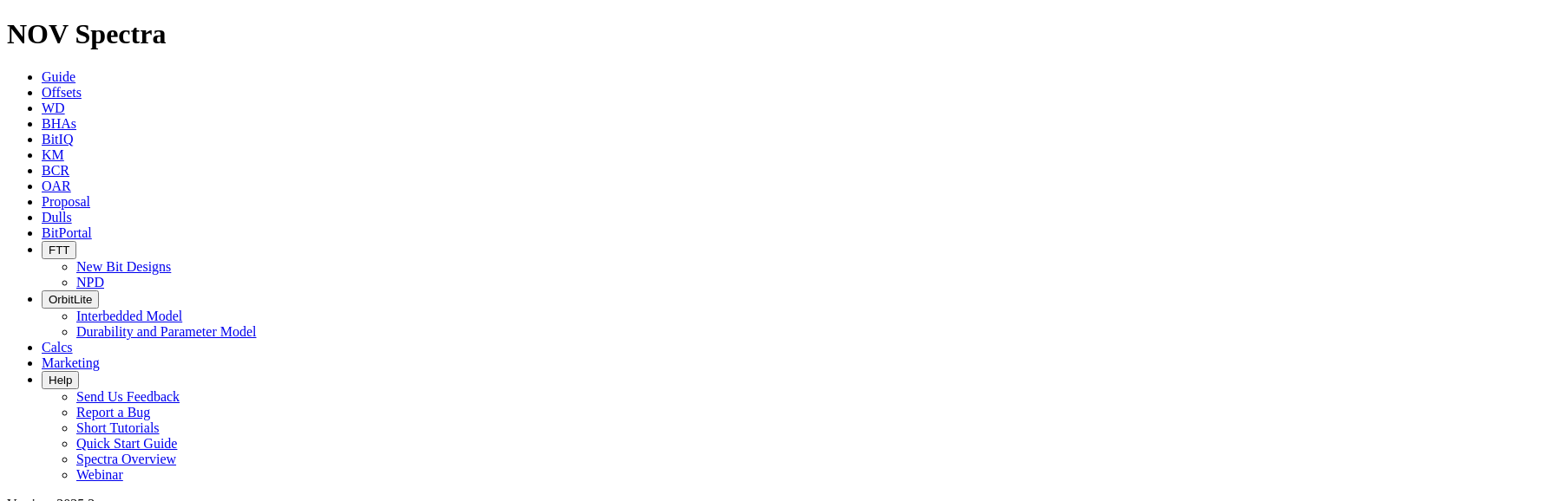
select select "field"
select select "location"
select select "province"
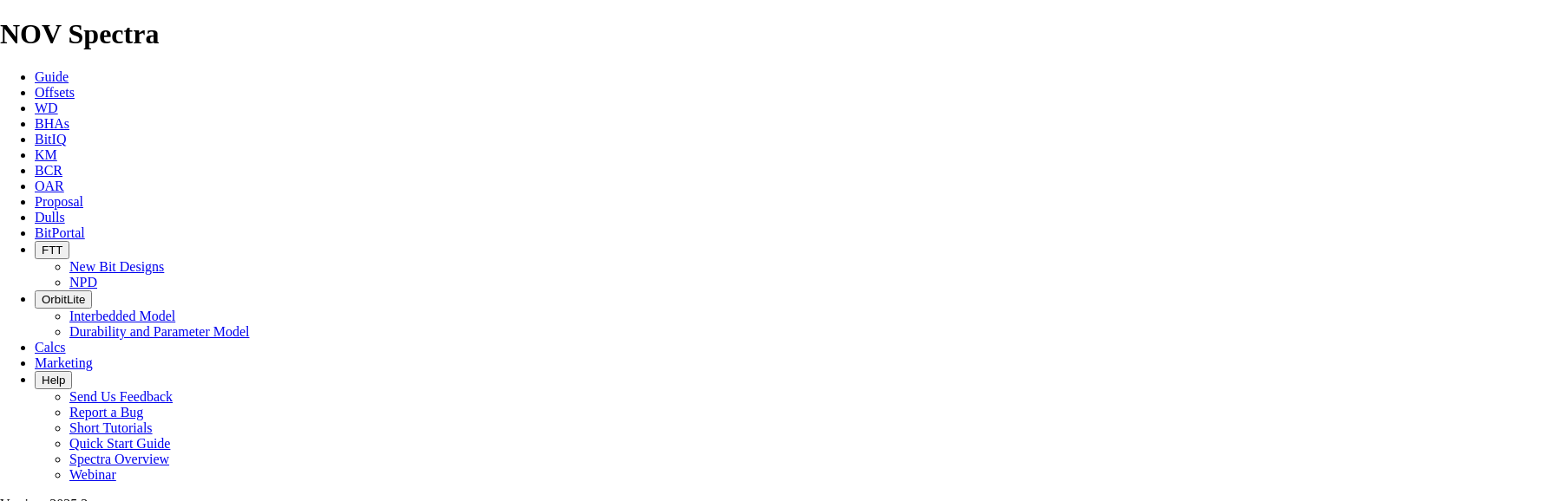
scroll to position [694, 0]
checkbox input "false"
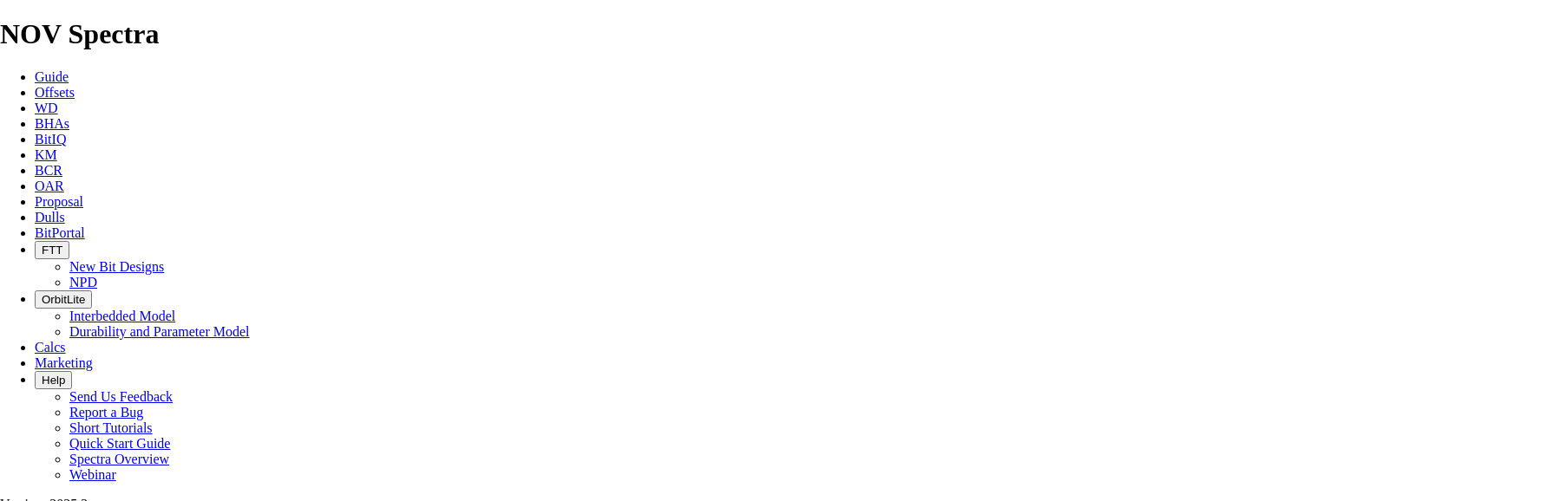
drag, startPoint x: 567, startPoint y: 372, endPoint x: 520, endPoint y: 375, distance: 47.8
type input "DS616M-X15"
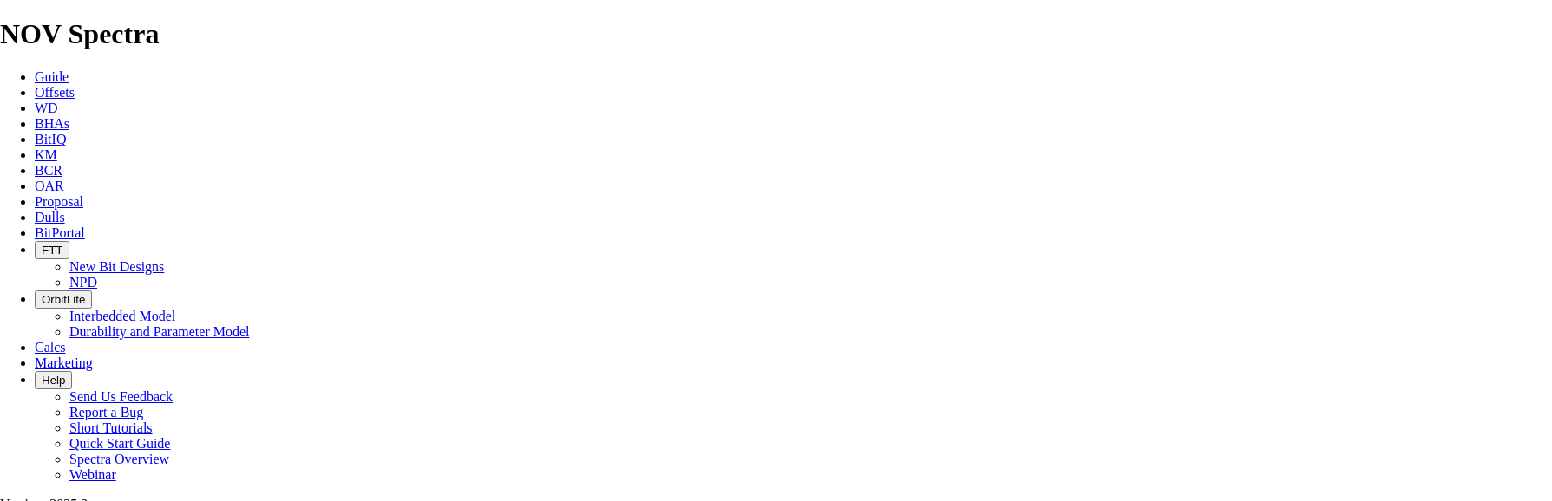
checkbox input "false"
type input "12.4"
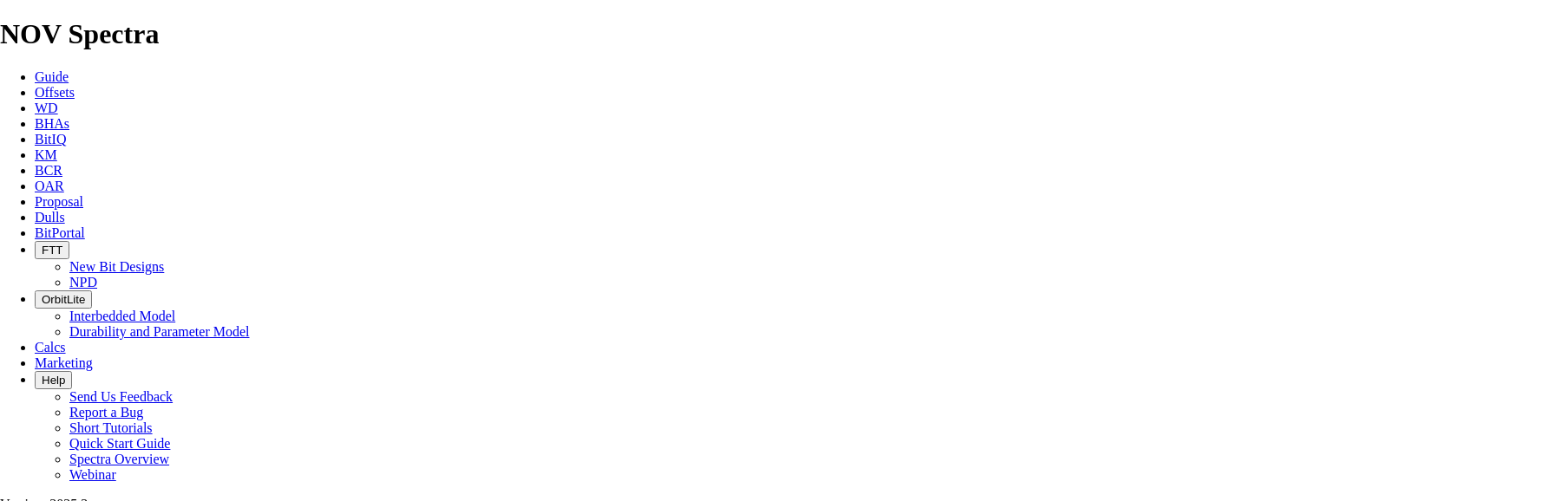
scroll to position [520, 0]
